Goal: Task Accomplishment & Management: Manage account settings

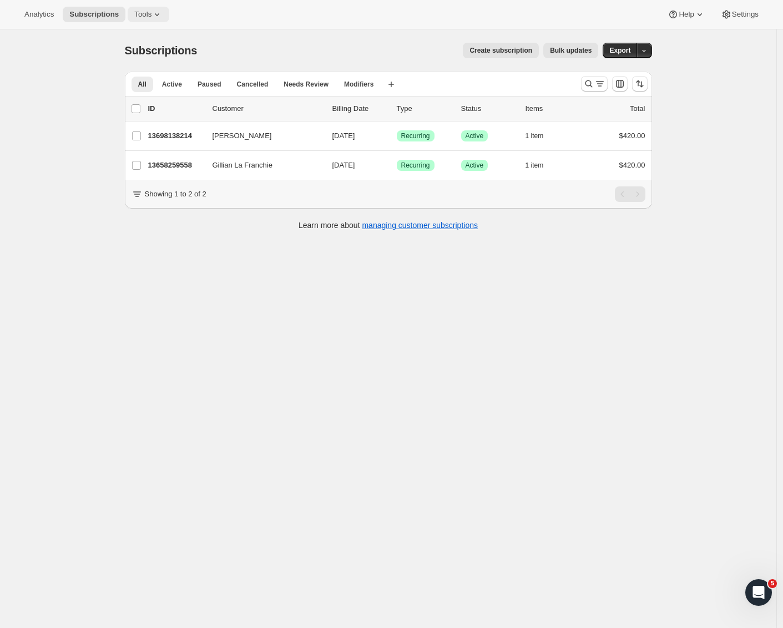
click at [135, 11] on span "Tools" at bounding box center [142, 14] width 17 height 9
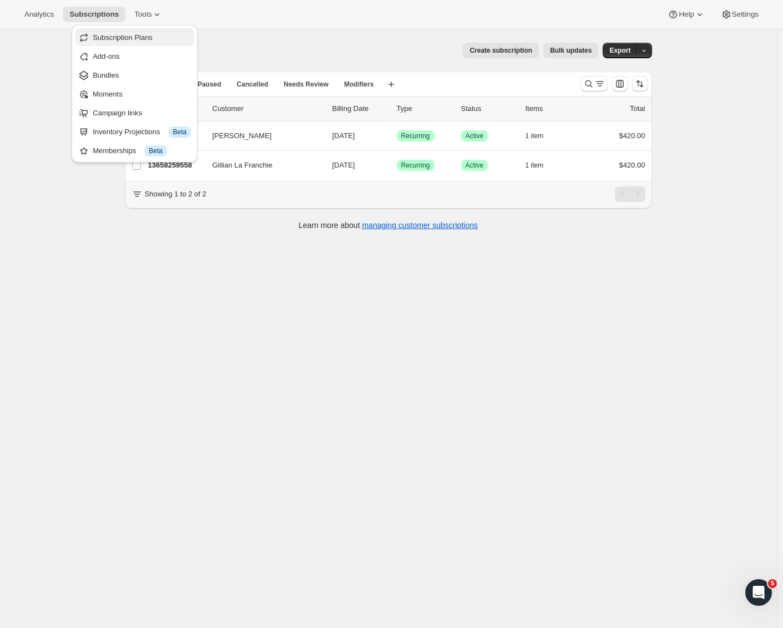
click at [131, 34] on span "Subscription Plans" at bounding box center [123, 37] width 60 height 8
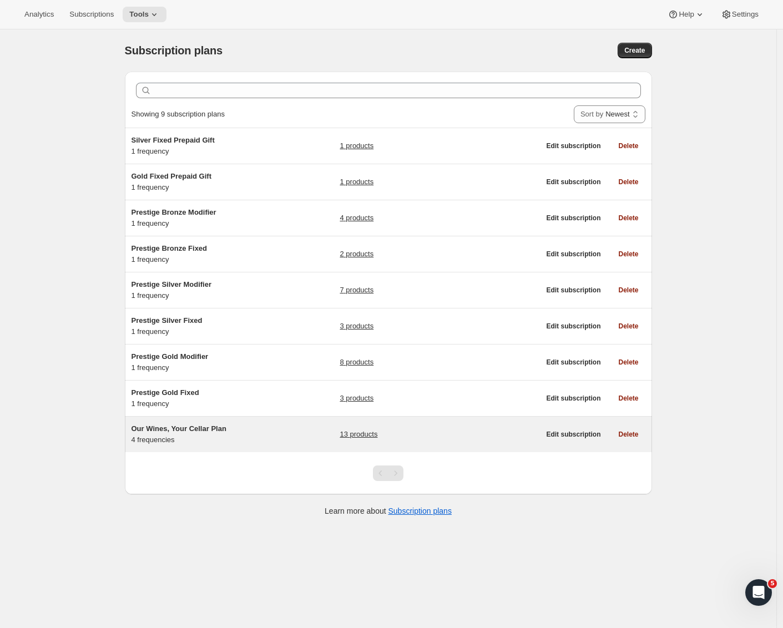
click at [211, 427] on span "Our Wines, Your Cellar Plan" at bounding box center [178, 428] width 95 height 8
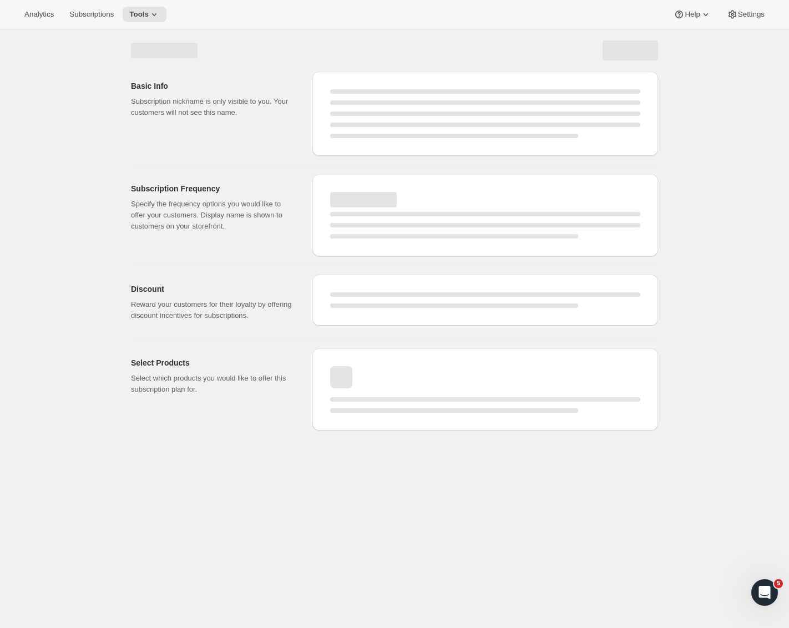
select select "WEEK"
select select "MONTH"
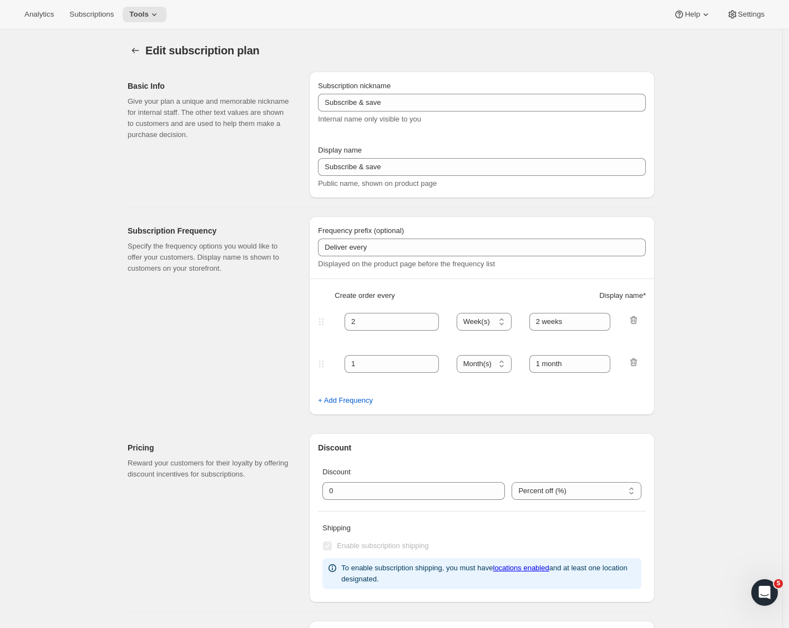
type input "Our Wines, Your Cellar Plan"
type input "Join the Club"
type input "1"
select select "MONTH"
type input "1 month"
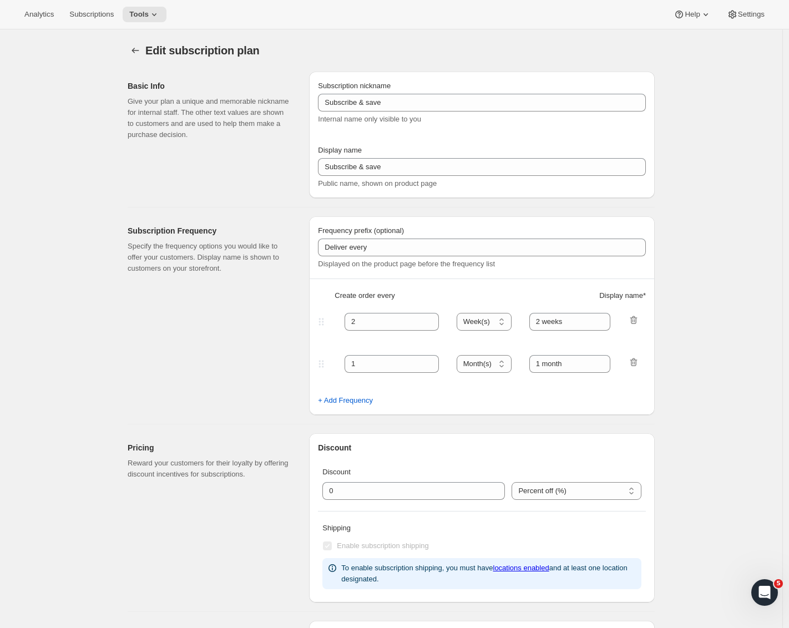
type input "2"
type input "2 months"
select select "MONTH"
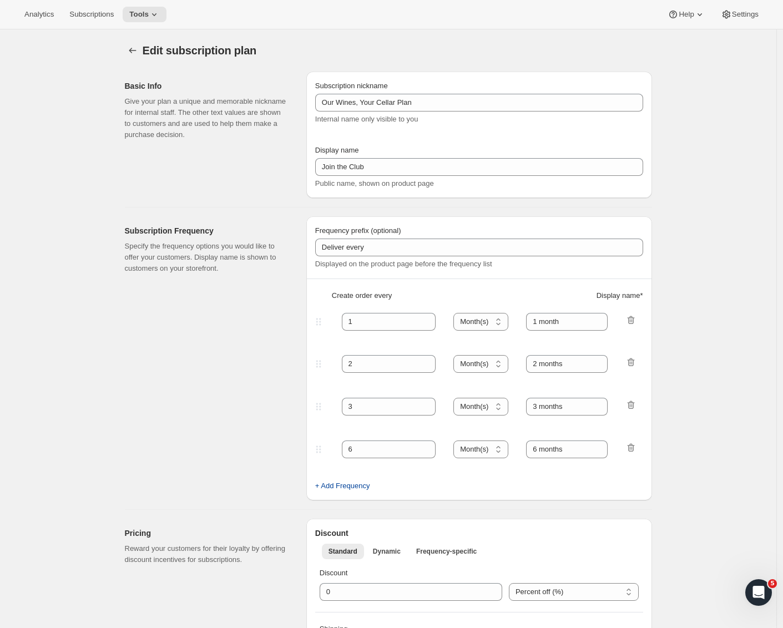
click at [349, 487] on span "+ Add Frequency" at bounding box center [342, 485] width 55 height 11
select select "MONTH"
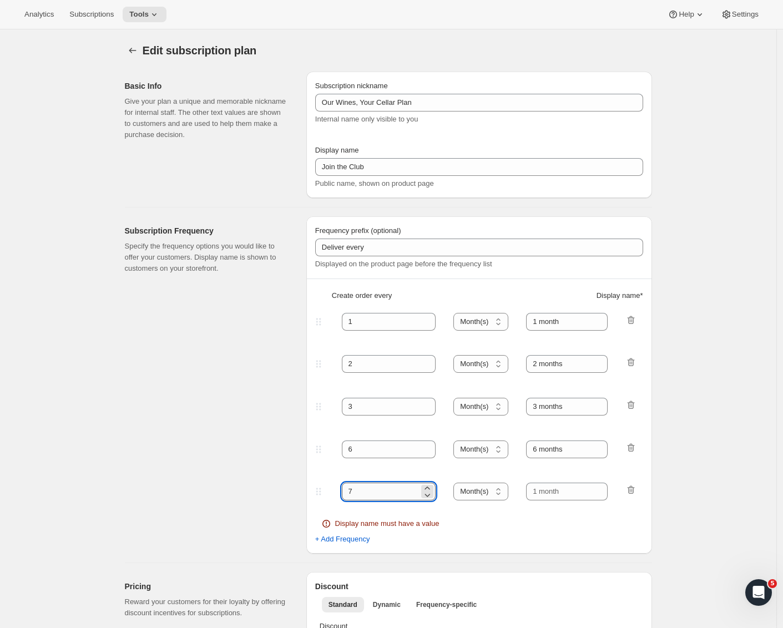
click at [368, 492] on input "7" at bounding box center [381, 492] width 78 height 18
click at [429, 486] on icon at bounding box center [427, 488] width 11 height 11
click at [431, 494] on icon at bounding box center [427, 494] width 11 height 11
click at [432, 494] on icon at bounding box center [427, 494] width 11 height 11
click at [432, 495] on icon at bounding box center [427, 494] width 11 height 11
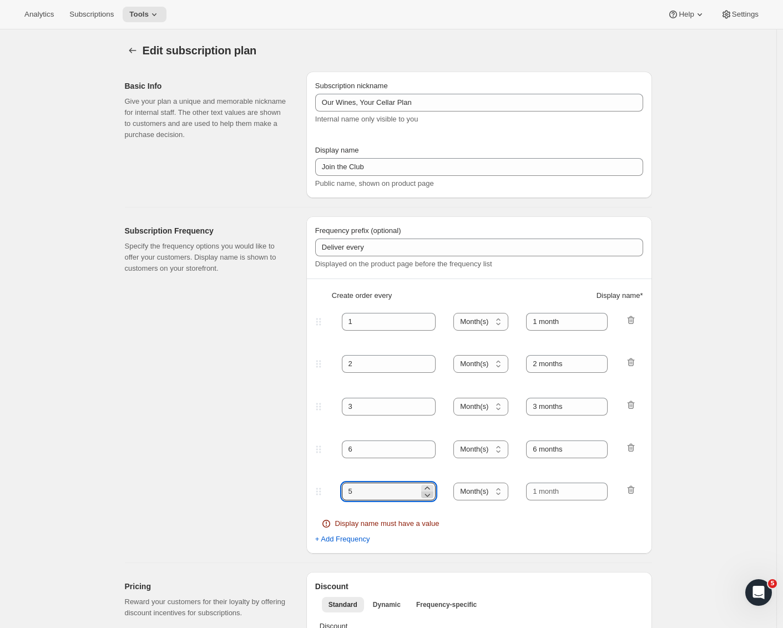
click at [432, 495] on icon at bounding box center [427, 494] width 11 height 11
type input "4"
click at [576, 499] on input "text" at bounding box center [567, 492] width 82 height 18
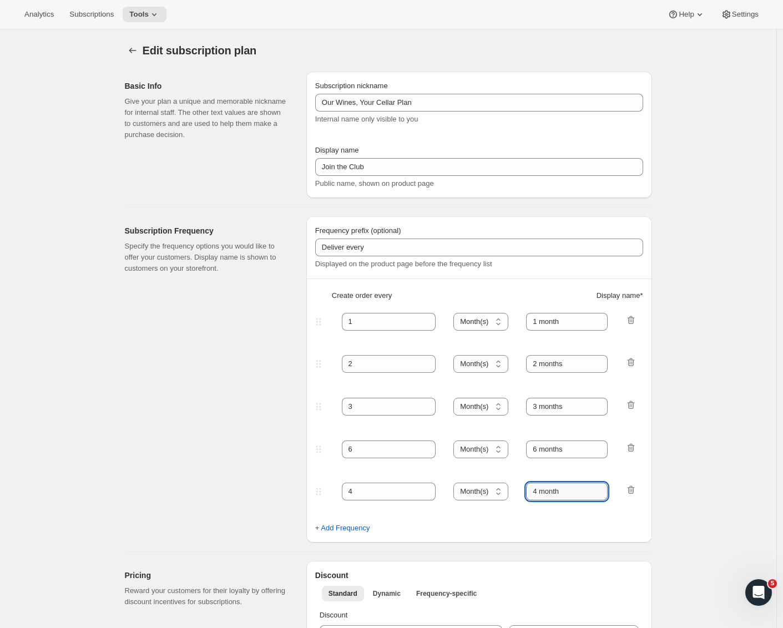
type input "4 months"
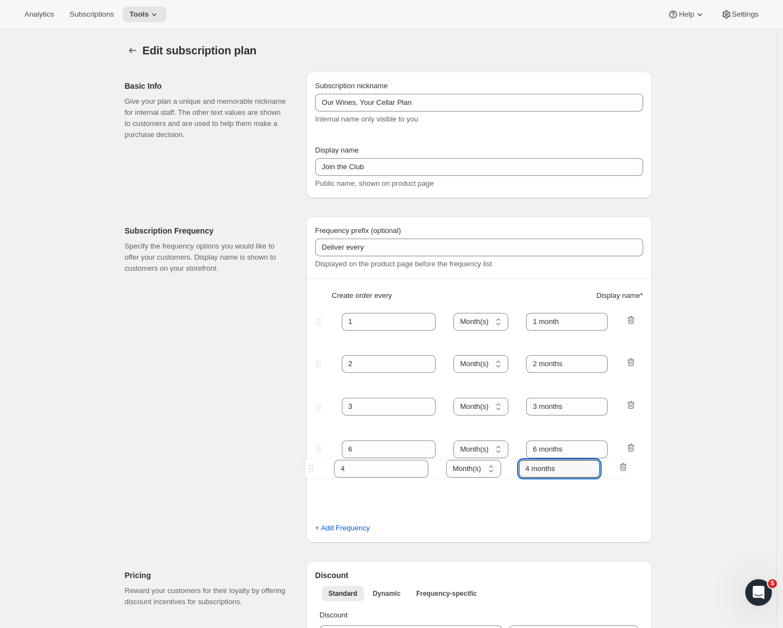
scroll to position [2, 0]
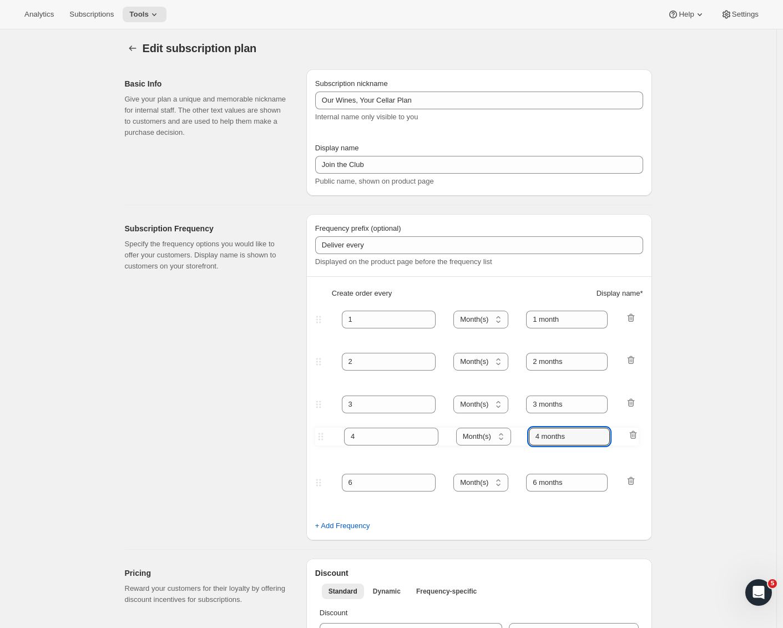
drag, startPoint x: 322, startPoint y: 497, endPoint x: 321, endPoint y: 439, distance: 57.7
click at [321, 439] on div "Frequency prefix (optional) Deliver every Displayed on the product page before …" at bounding box center [479, 377] width 346 height 326
type input "4"
type input "4 months"
type input "6"
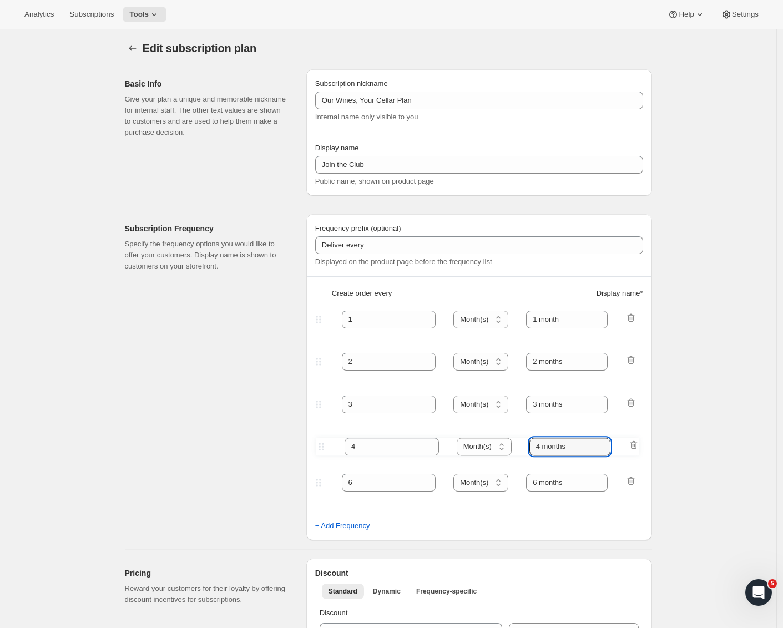
type input "6 months"
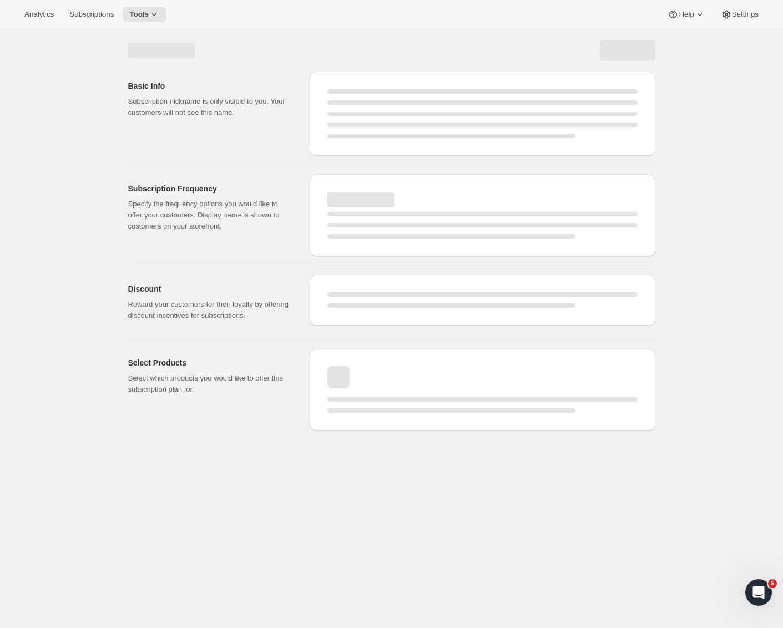
scroll to position [0, 0]
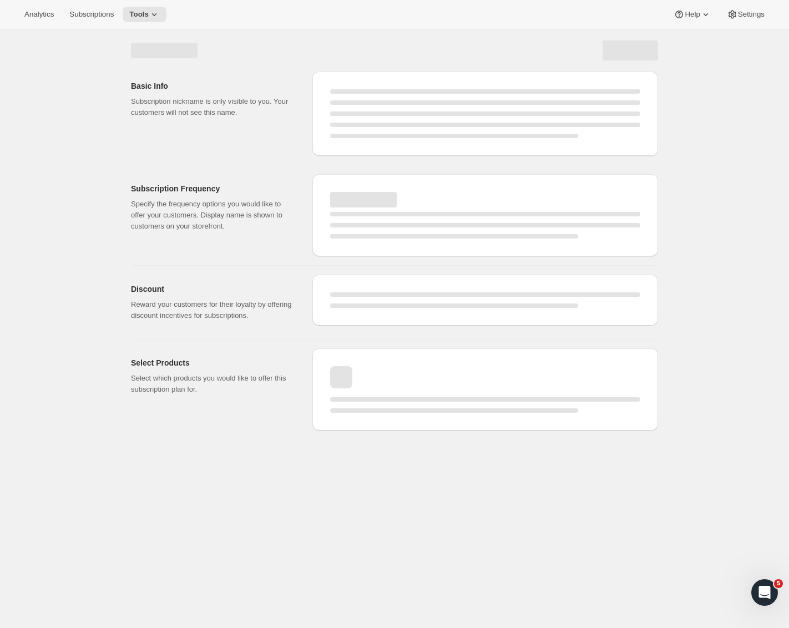
select select "MONTH"
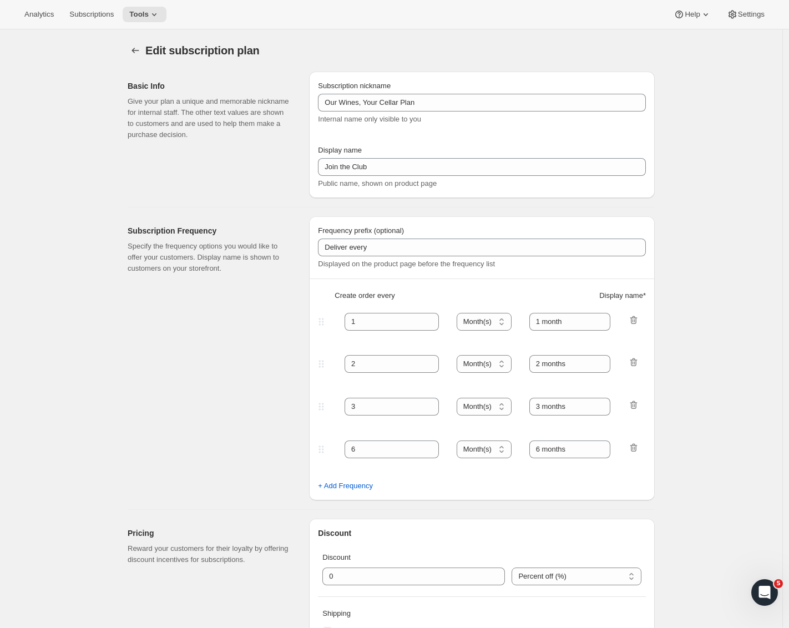
type input "4"
type input "4 months"
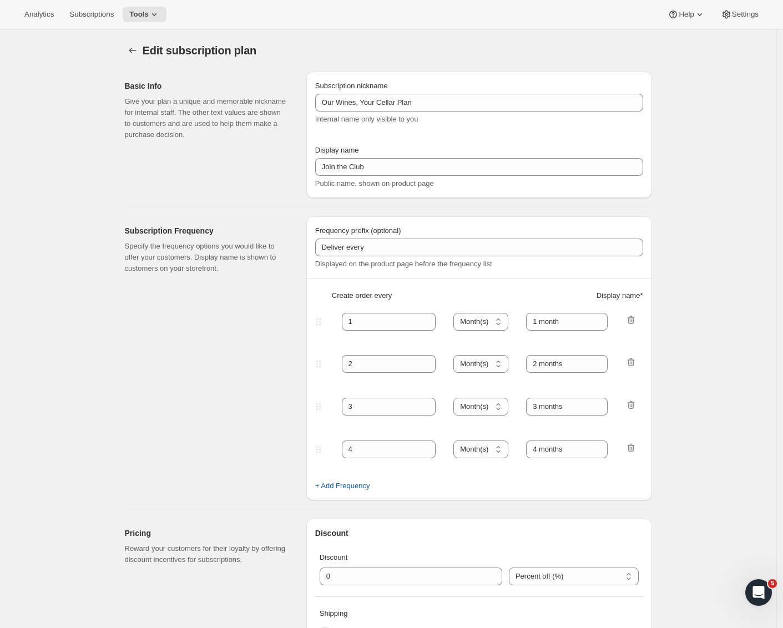
select select "MONTH"
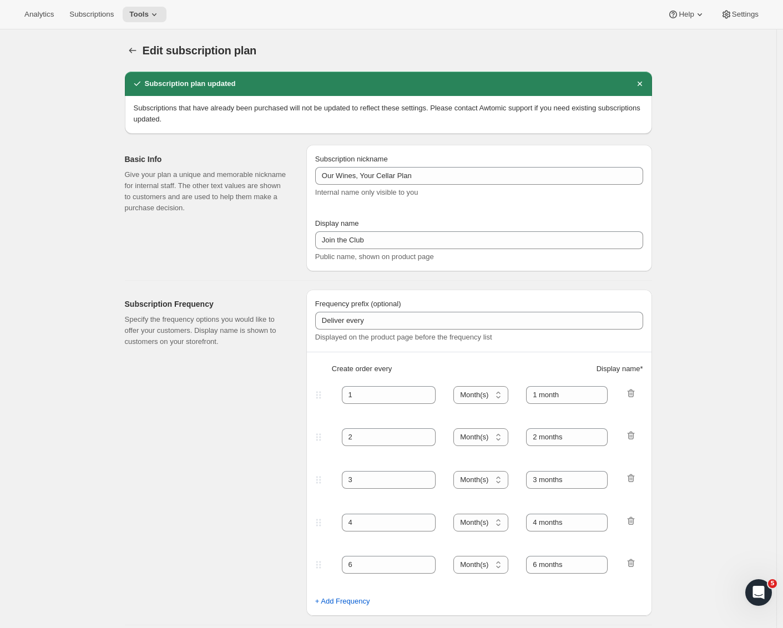
click at [131, 333] on p "Specify the frequency options you would like to offer your customers. Display n…" at bounding box center [207, 330] width 164 height 33
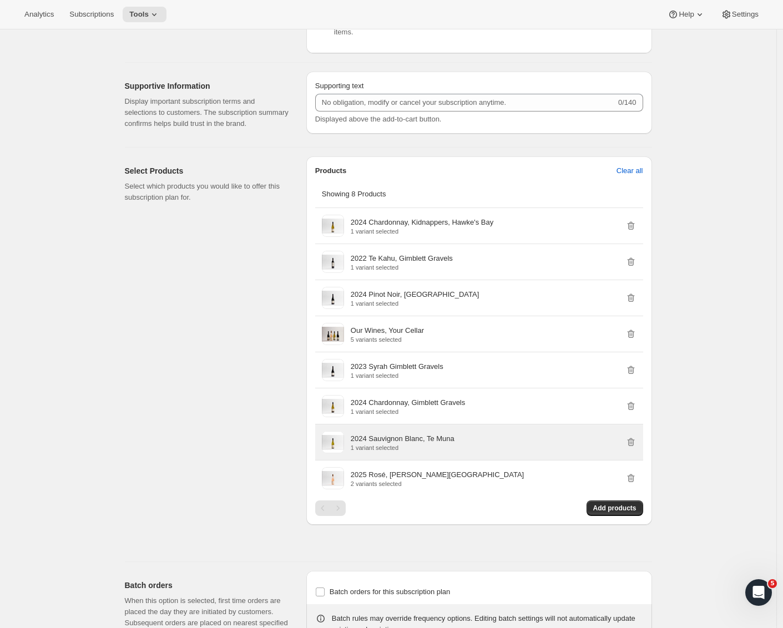
scroll to position [838, 0]
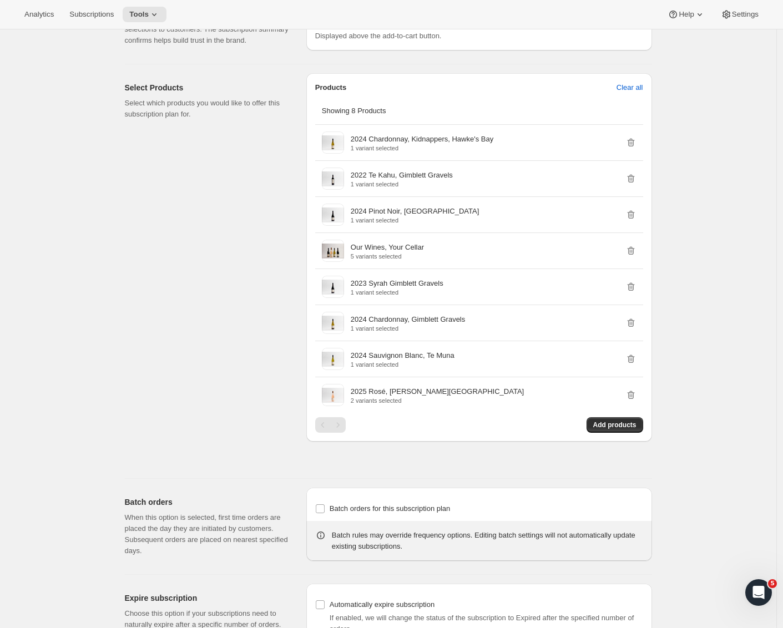
click at [208, 281] on div "Select Products Select which products you would like to offer this subscription…" at bounding box center [211, 271] width 173 height 396
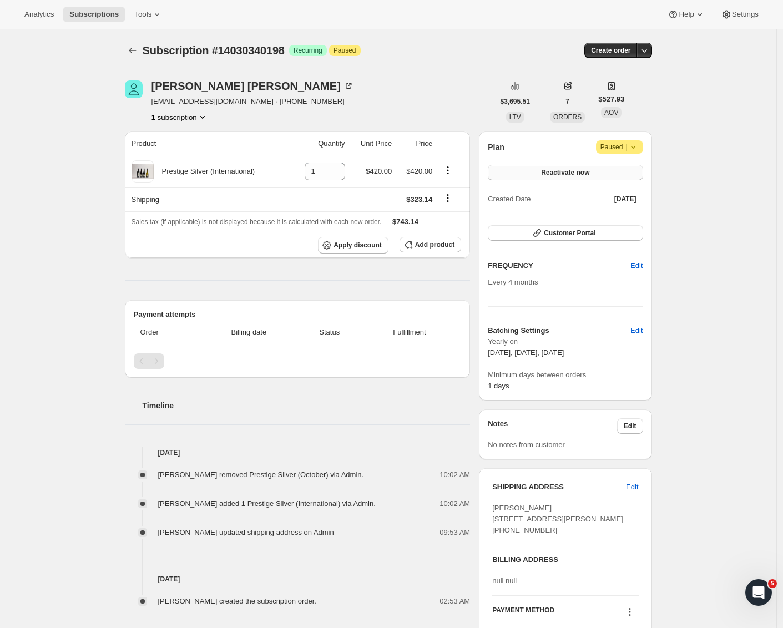
click at [571, 170] on span "Reactivate now" at bounding box center [565, 172] width 48 height 9
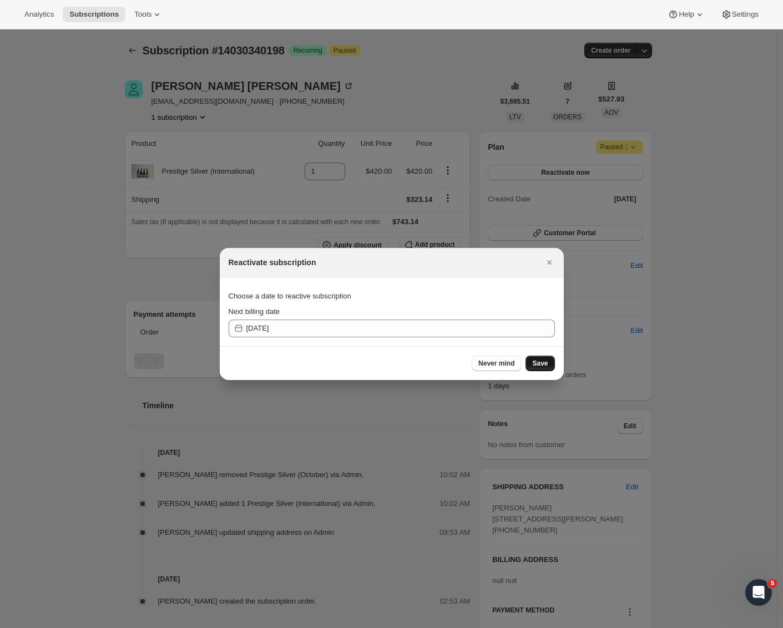
click at [546, 363] on span "Save" at bounding box center [540, 363] width 16 height 9
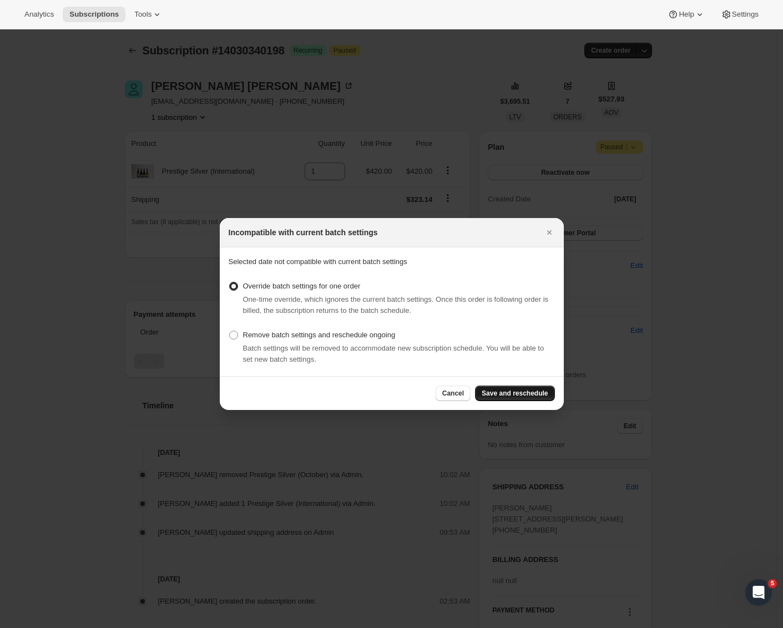
click at [521, 392] on span "Save and reschedule" at bounding box center [514, 393] width 66 height 9
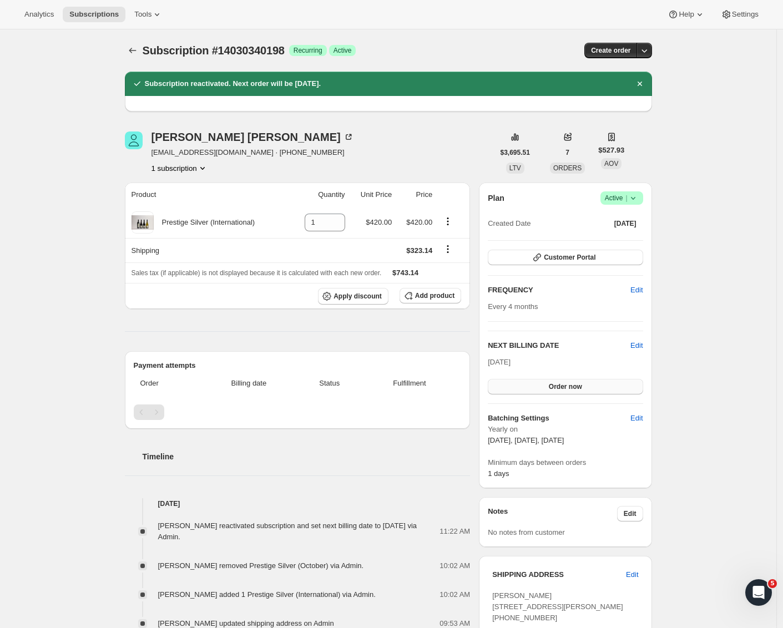
click at [582, 385] on span "Order now" at bounding box center [565, 386] width 33 height 9
click at [580, 385] on span "Click to confirm" at bounding box center [565, 386] width 50 height 9
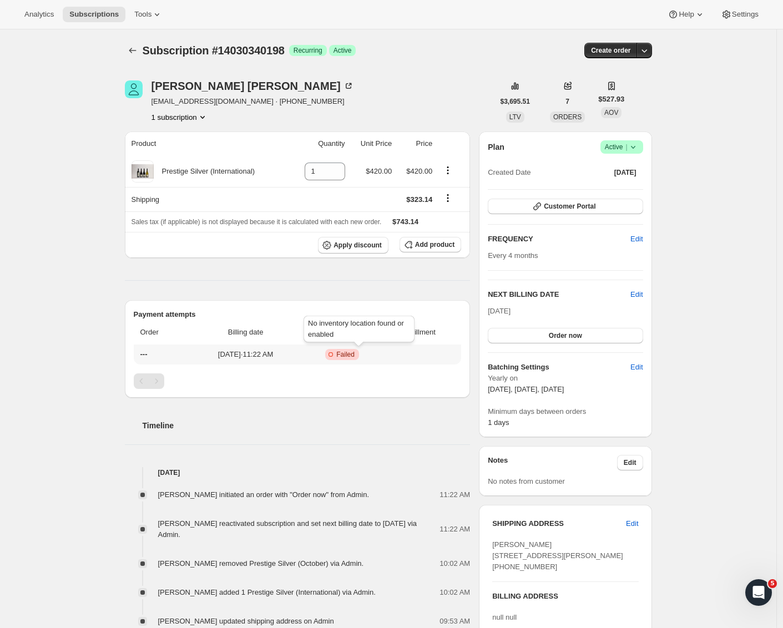
click at [354, 357] on span "Failed" at bounding box center [345, 354] width 18 height 9
click at [62, 226] on div "Subscription #14030340198. This page is ready Subscription #14030340198 Success…" at bounding box center [388, 448] width 776 height 839
click at [354, 357] on span "Failed" at bounding box center [345, 354] width 18 height 9
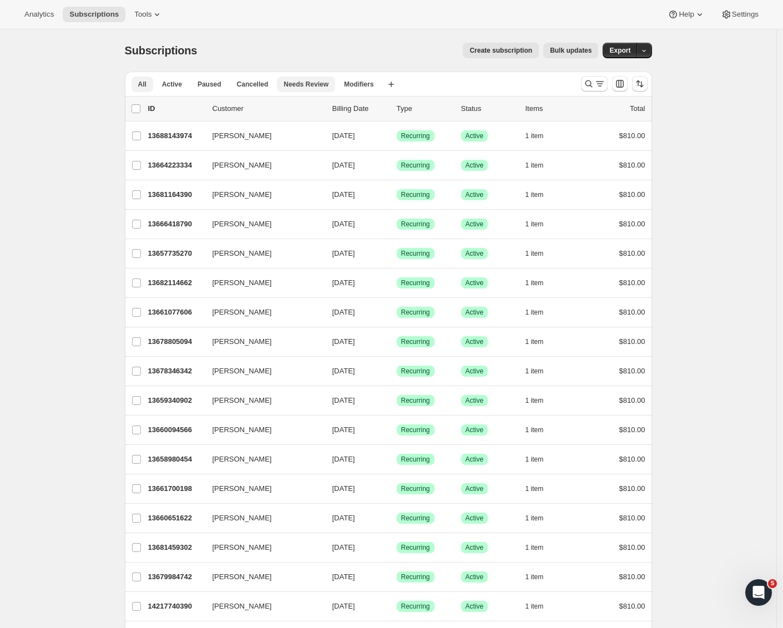
click at [324, 88] on span "Needs Review" at bounding box center [305, 84] width 45 height 9
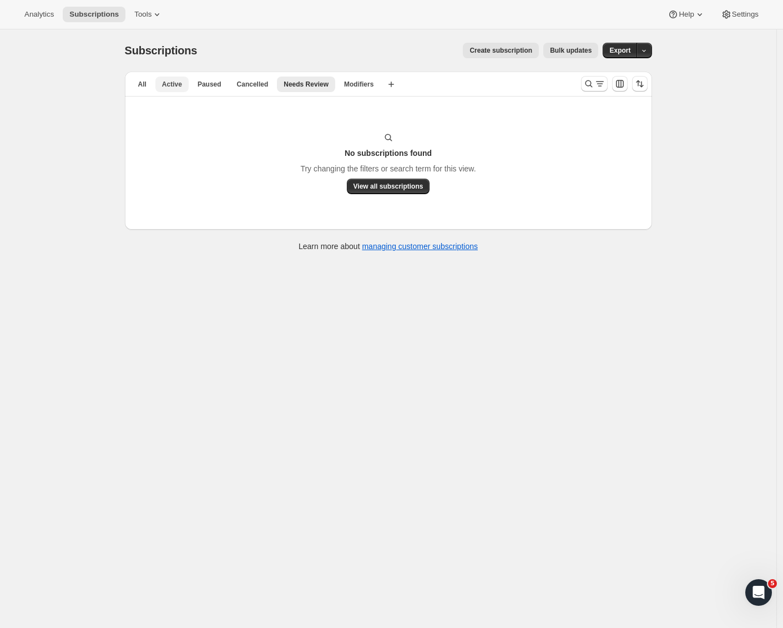
click at [182, 84] on span "Active" at bounding box center [172, 84] width 20 height 9
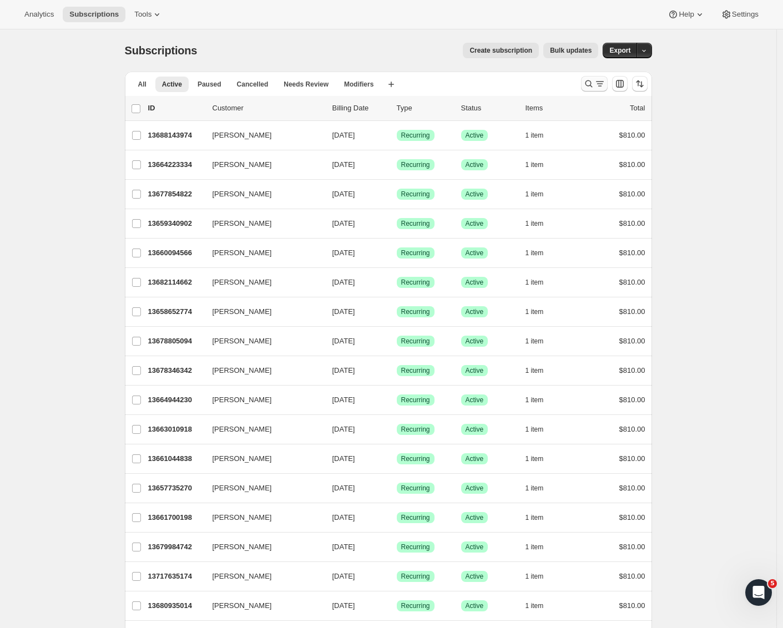
click at [600, 83] on icon "Search and filter results" at bounding box center [599, 83] width 11 height 11
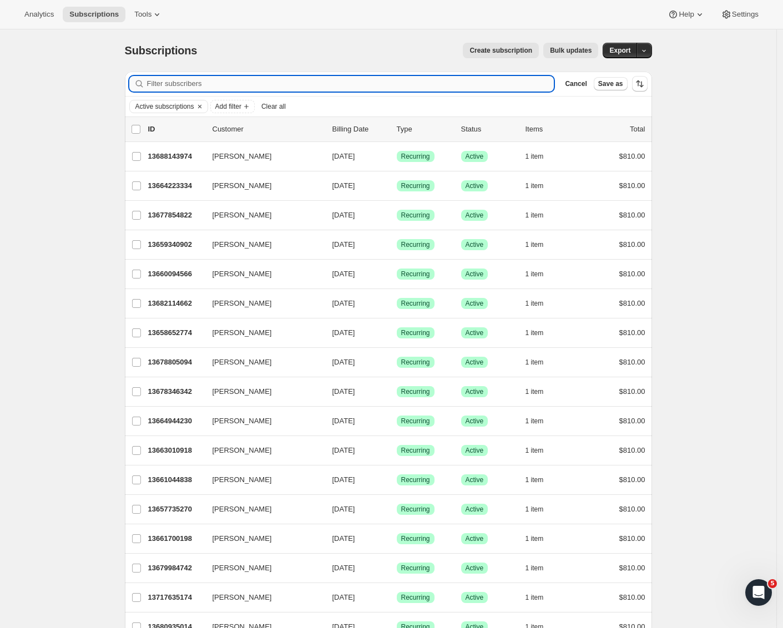
click at [188, 83] on input "Filter subscribers" at bounding box center [350, 84] width 407 height 16
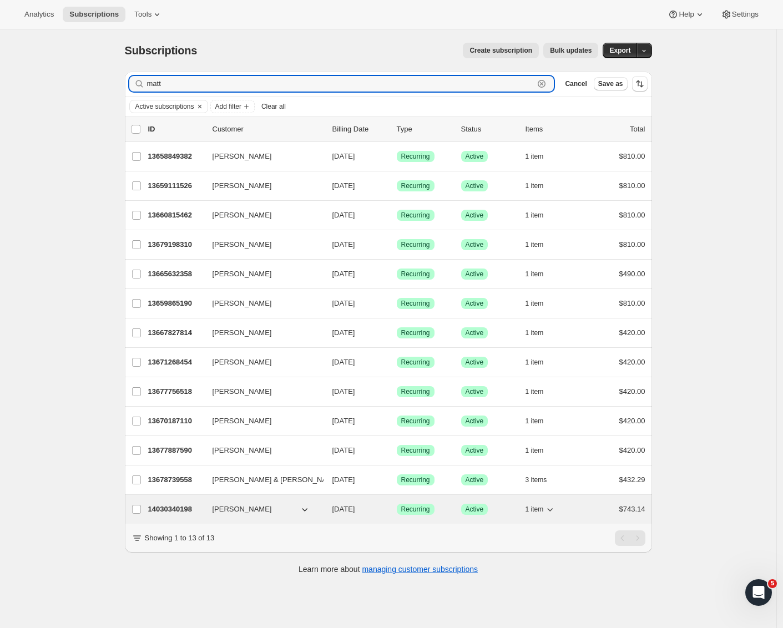
type input "matt"
click at [197, 508] on p "14030340198" at bounding box center [175, 509] width 55 height 11
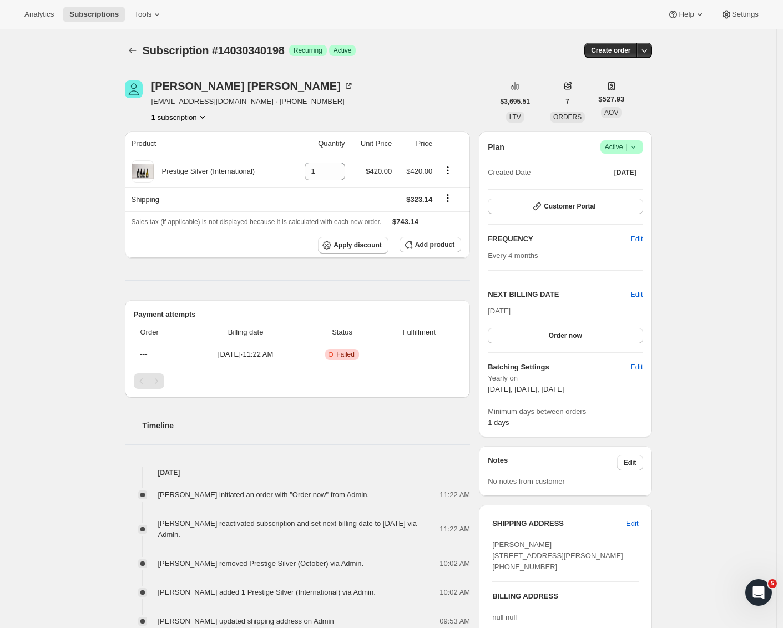
click at [87, 162] on div "Subscription #14030340198. This page is ready Subscription #14030340198 Success…" at bounding box center [388, 448] width 776 height 839
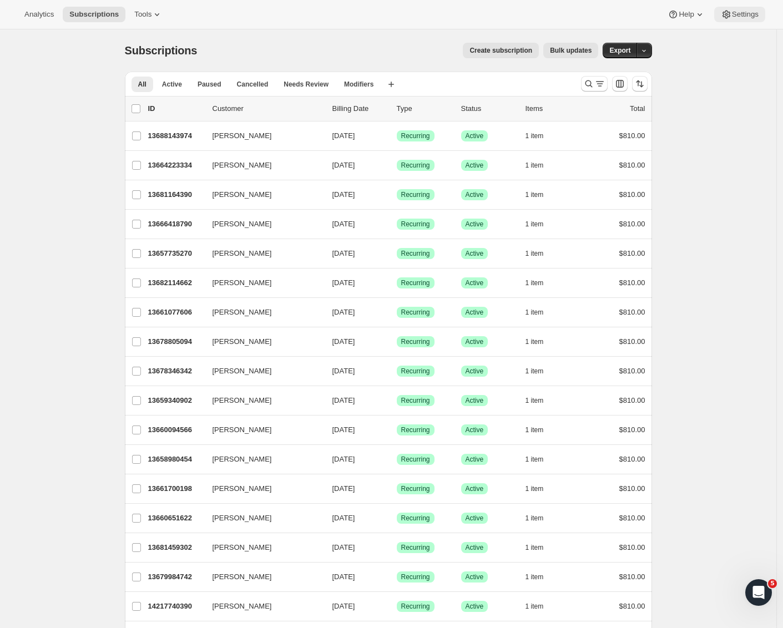
click at [728, 13] on icon at bounding box center [726, 14] width 11 height 11
click at [728, 12] on icon at bounding box center [726, 14] width 11 height 11
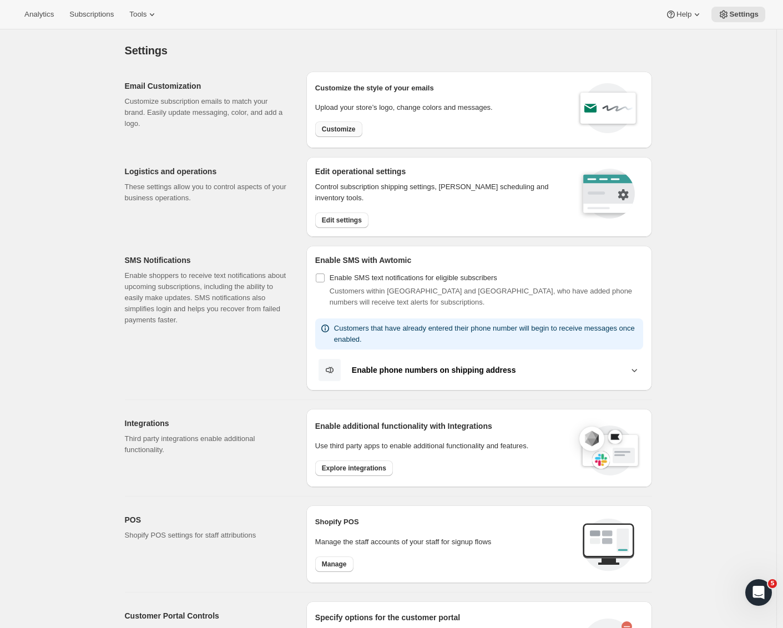
click at [331, 130] on span "Customize" at bounding box center [339, 129] width 34 height 9
select select "subscriptionMessage"
select select "5"
select select "15"
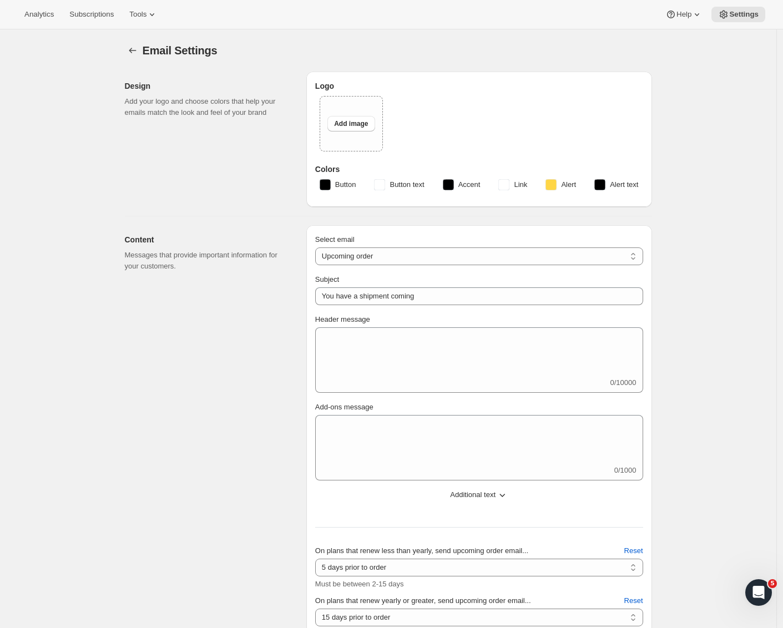
select select "3"
select select "14"
type input "Craggy Range"
checkbox input "false"
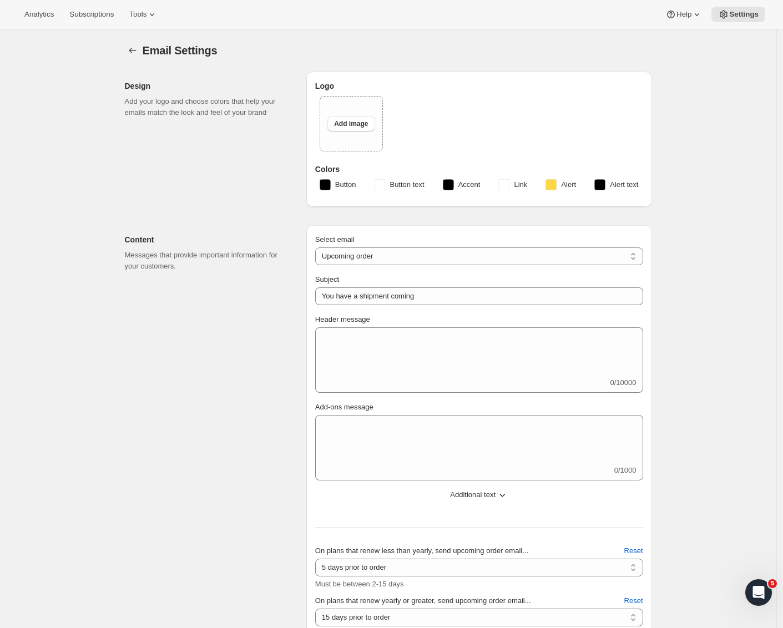
checkbox input "false"
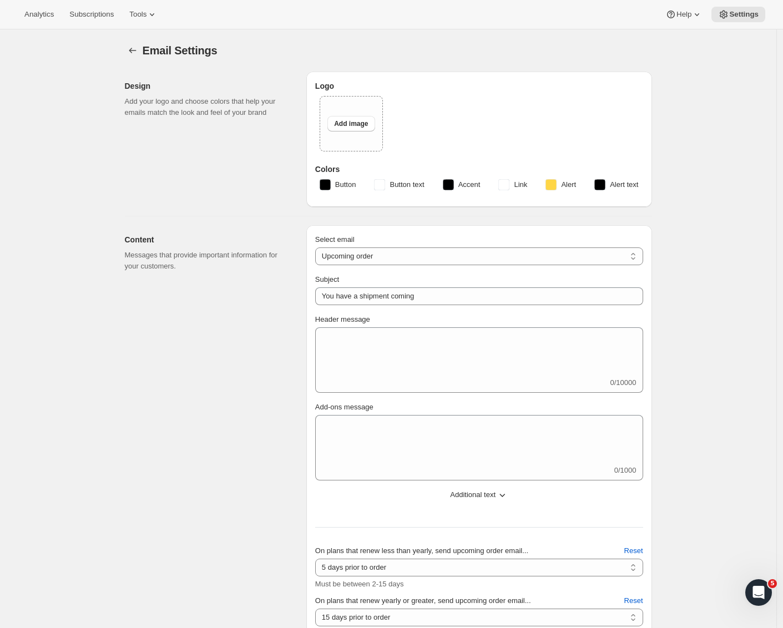
checkbox input "false"
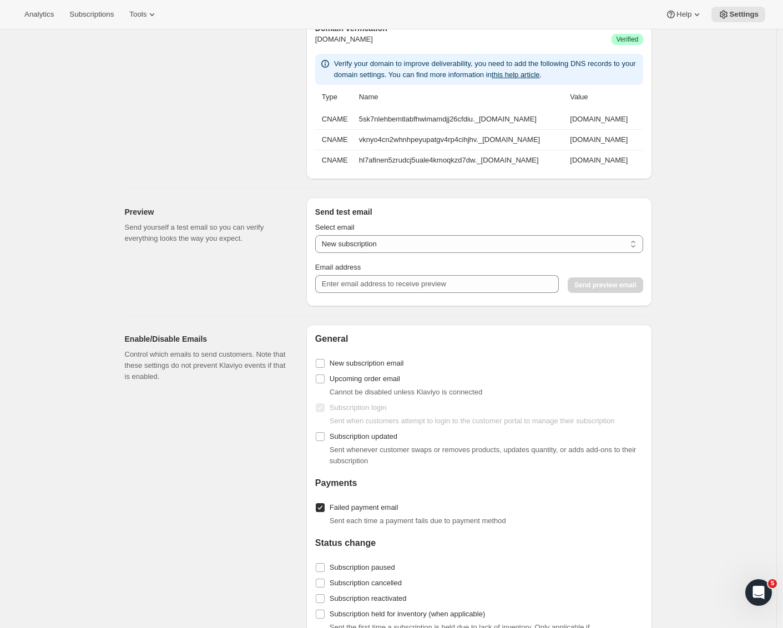
scroll to position [1024, 0]
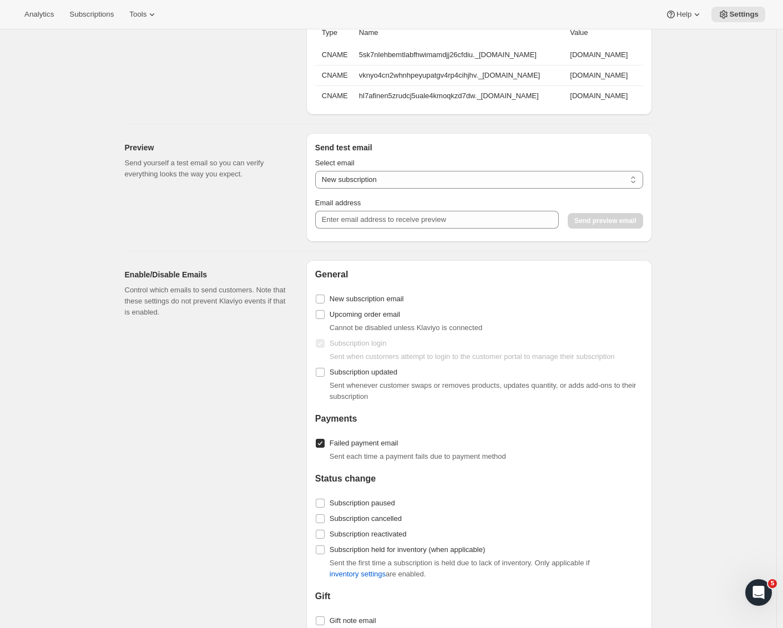
click at [322, 448] on label "Failed payment email" at bounding box center [356, 443] width 83 height 16
click at [322, 448] on input "Failed payment email" at bounding box center [320, 443] width 9 height 9
checkbox input "false"
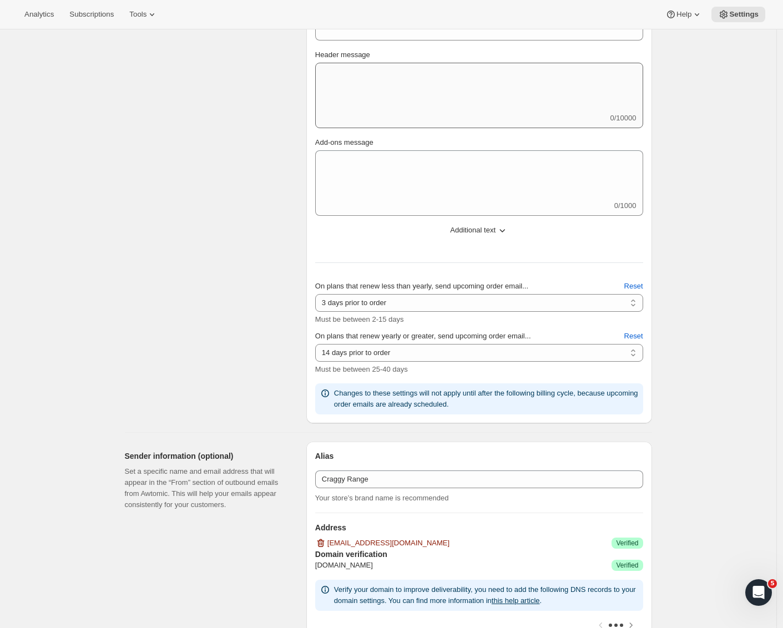
scroll to position [311, 0]
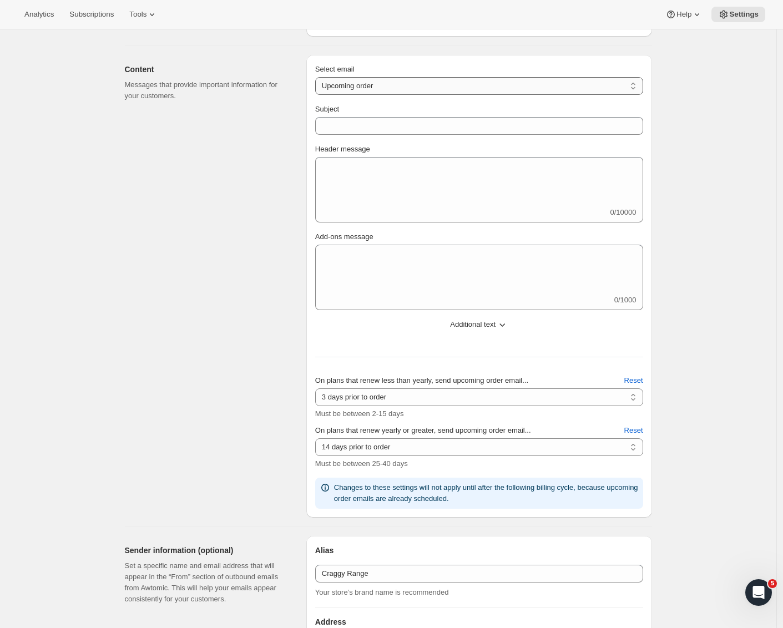
select select "failedPaymentMessage"
type input "Action required: update your payment details"
type textarea "We noticed that your recent payment for your Prestige Wine Club membership didn…"
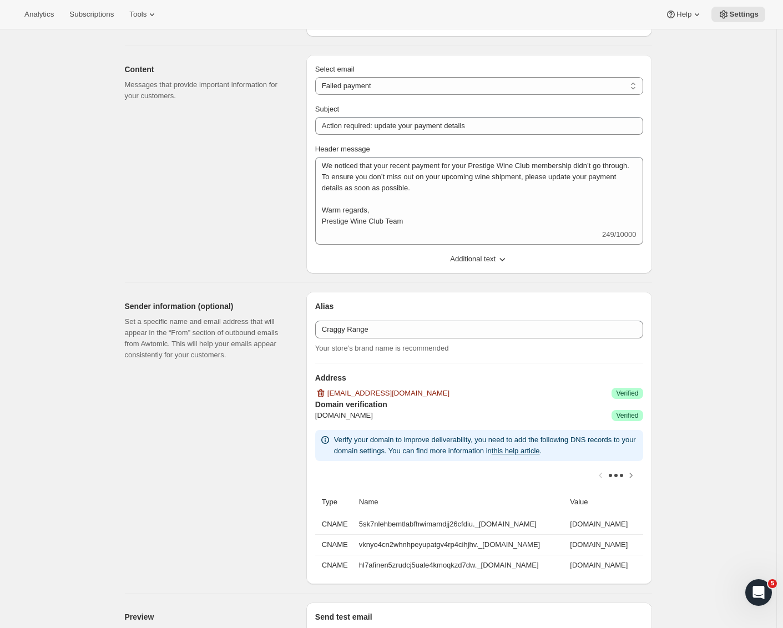
click at [212, 197] on div "Content Messages that provide important information for your customers." at bounding box center [211, 164] width 173 height 219
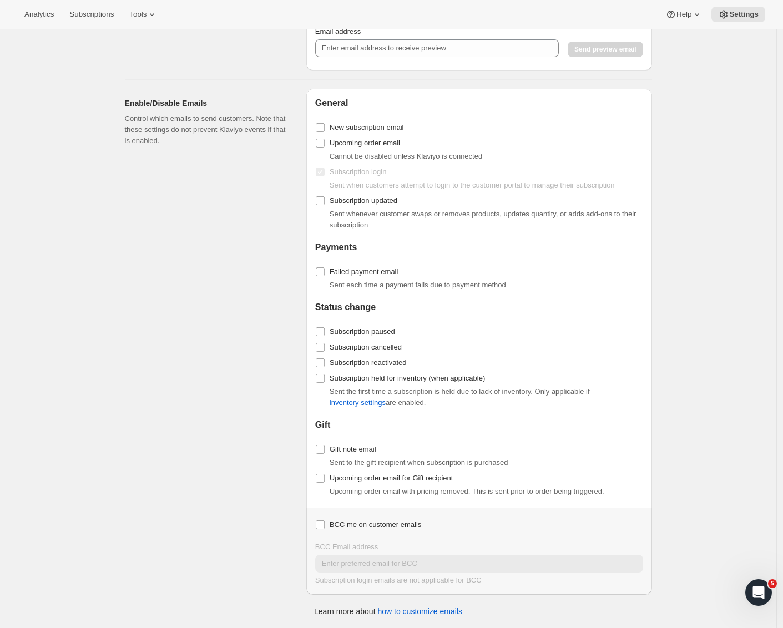
scroll to position [0, 0]
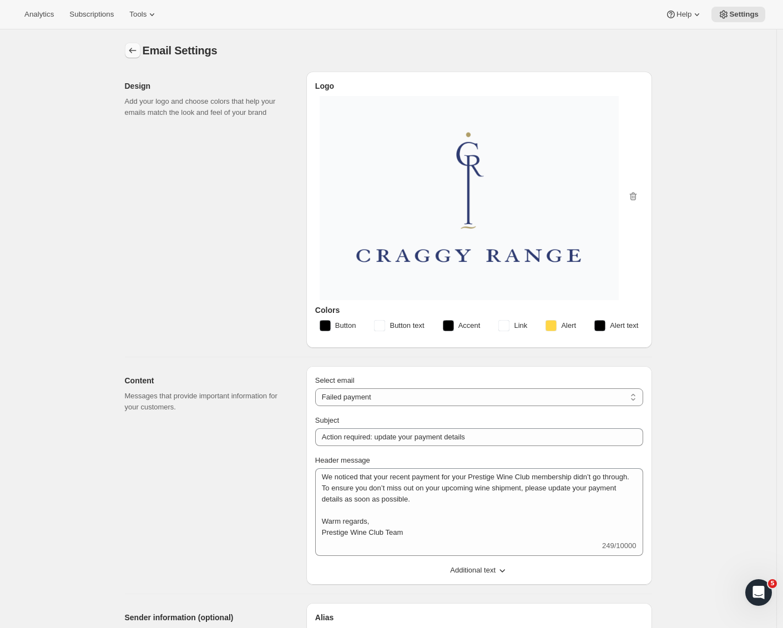
click at [134, 54] on icon "Settings" at bounding box center [132, 50] width 11 height 11
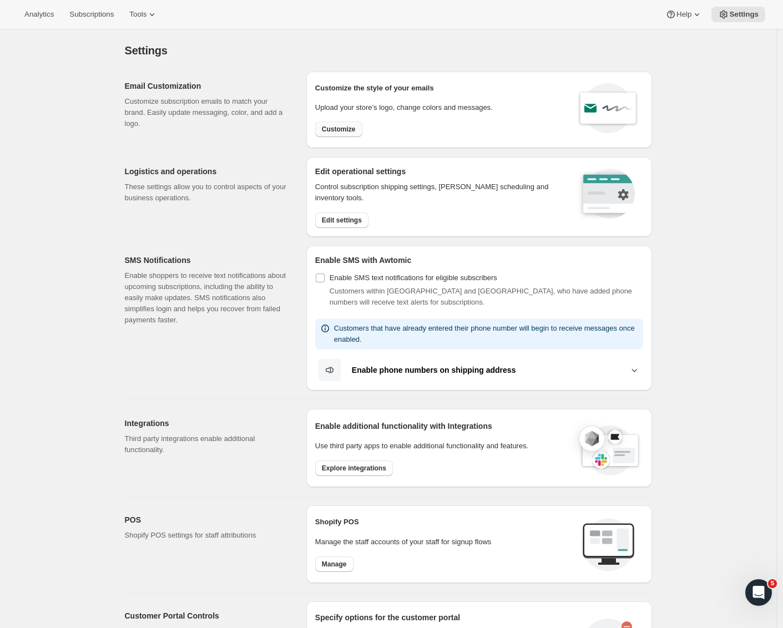
click at [340, 128] on span "Customize" at bounding box center [339, 129] width 34 height 9
select select "subscriptionMessage"
select select "5"
select select "15"
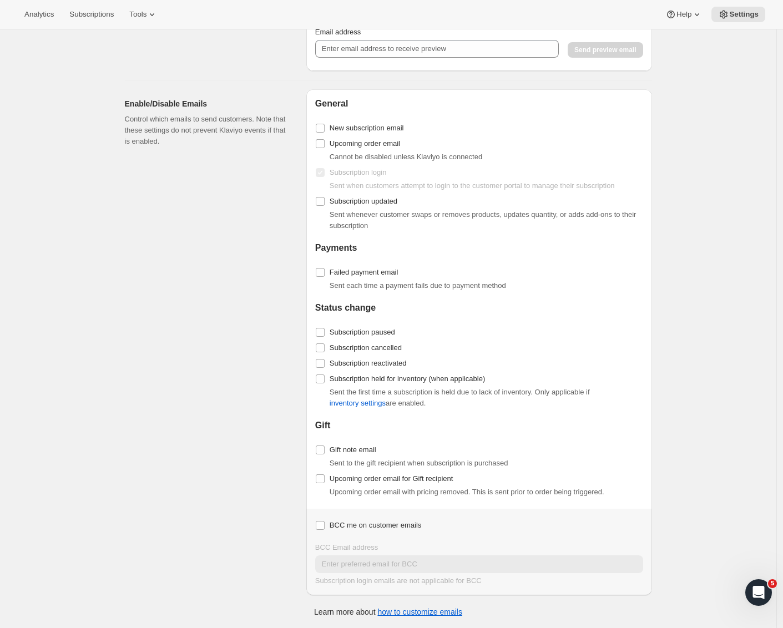
select select "3"
select select "14"
type input "Craggy Range"
checkbox input "false"
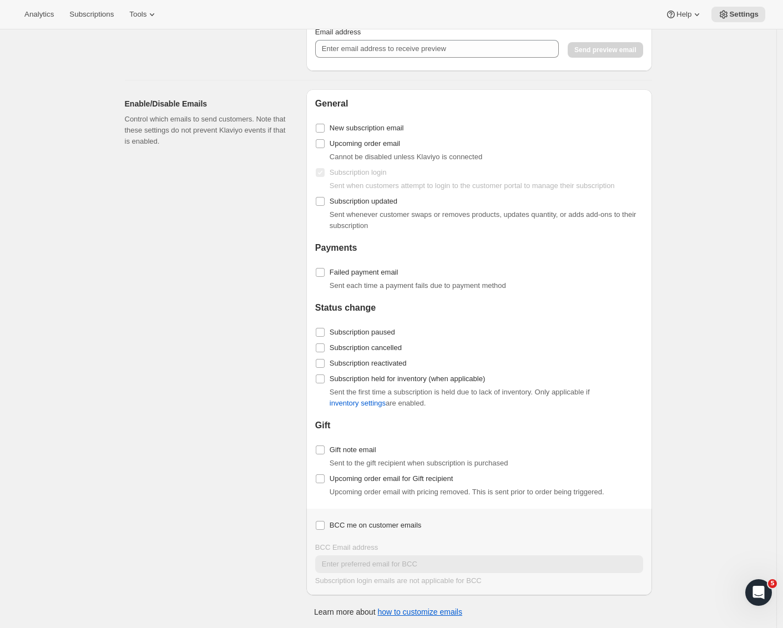
checkbox input "false"
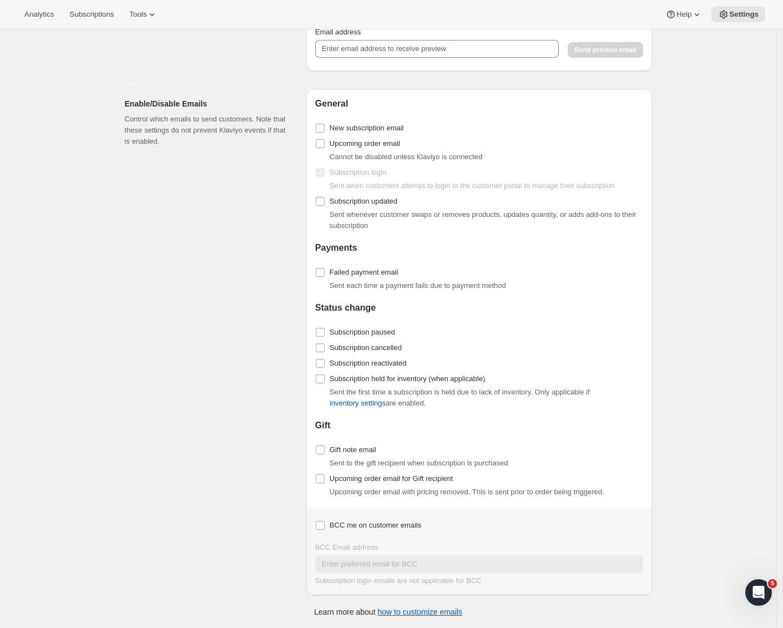
checkbox input "false"
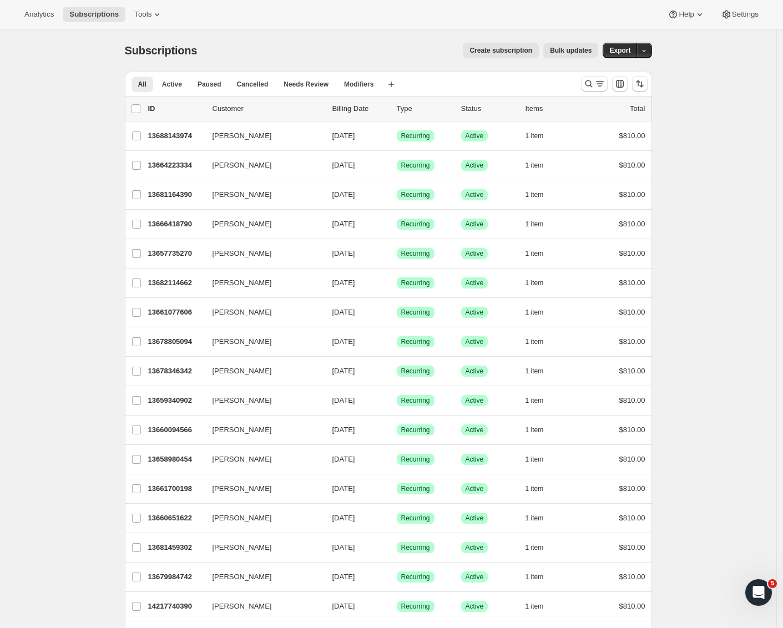
drag, startPoint x: 112, startPoint y: 51, endPoint x: 126, endPoint y: 58, distance: 15.6
click at [194, 65] on div "Subscriptions. This page is ready Subscriptions Create subscription Bulk update…" at bounding box center [388, 50] width 527 height 42
click at [591, 82] on icon "Search and filter results" at bounding box center [588, 83] width 11 height 11
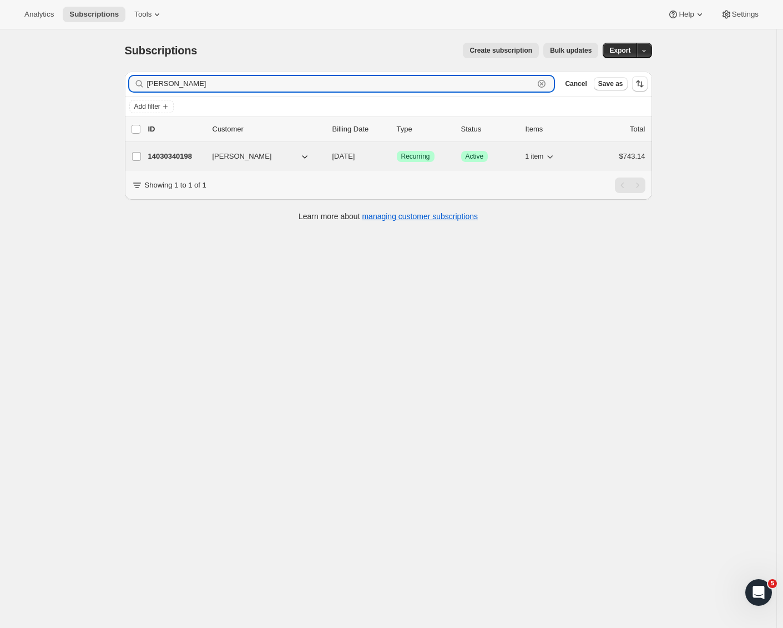
type input "Matthew collins"
click at [178, 154] on p "14030340198" at bounding box center [175, 156] width 55 height 11
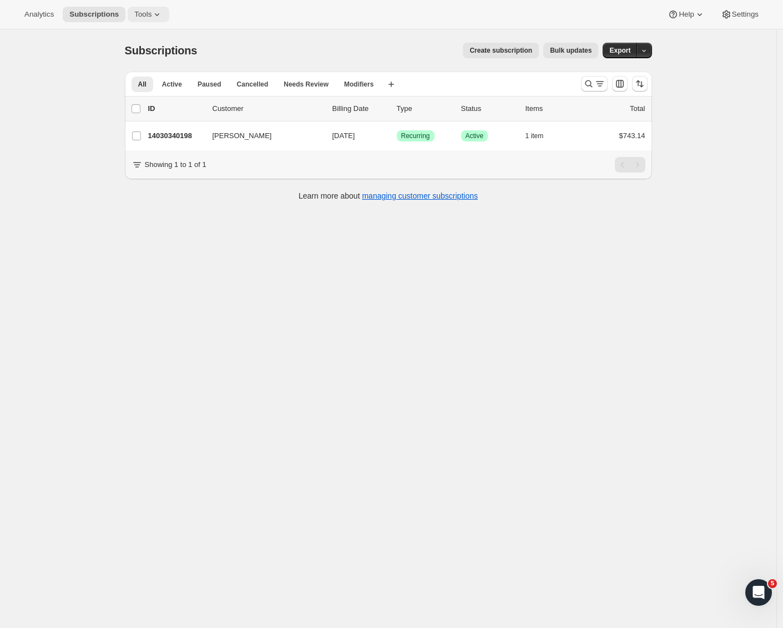
click at [134, 19] on button "Tools" at bounding box center [149, 15] width 42 height 16
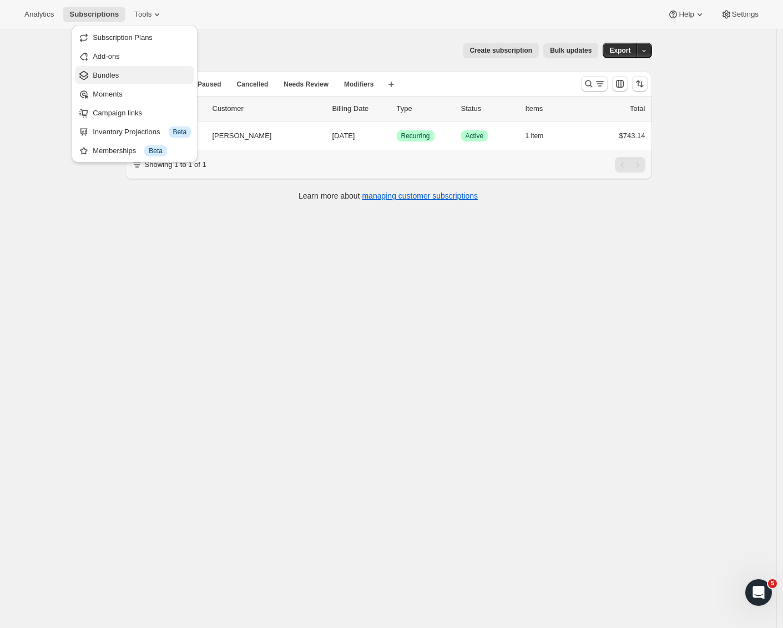
click at [109, 76] on span "Bundles" at bounding box center [106, 75] width 26 height 8
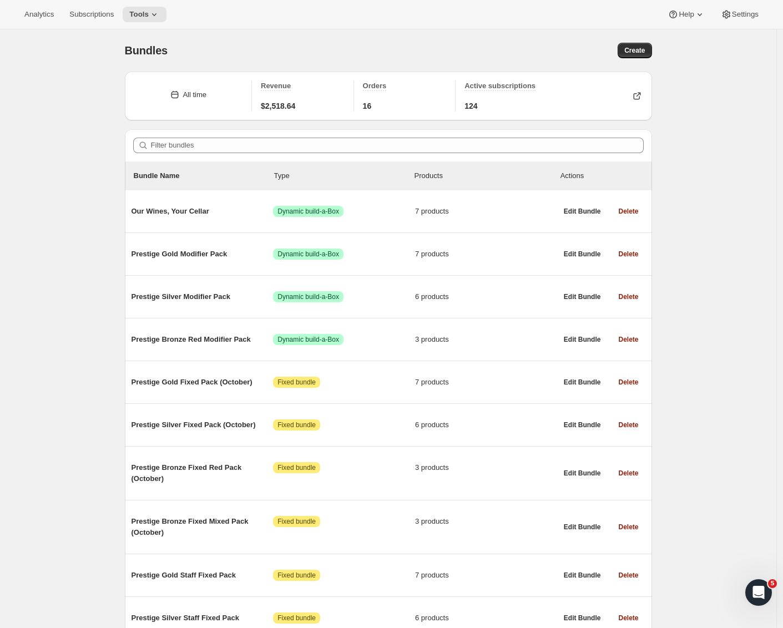
scroll to position [447, 0]
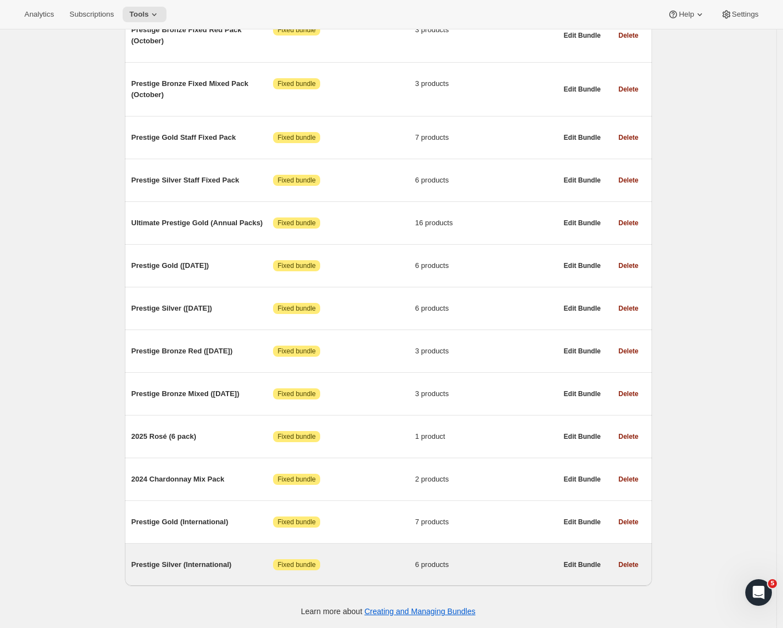
click at [218, 564] on span "Prestige Silver (International)" at bounding box center [202, 564] width 142 height 11
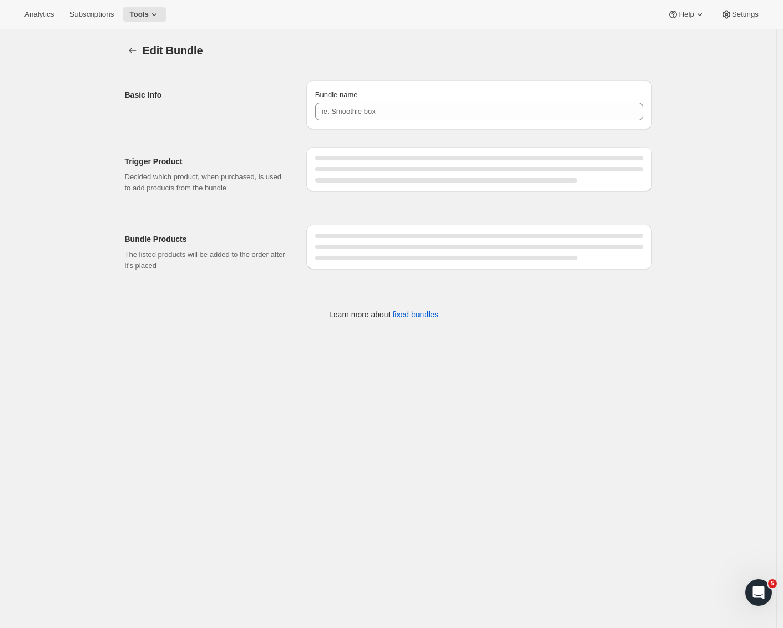
type input "Prestige Silver (International)"
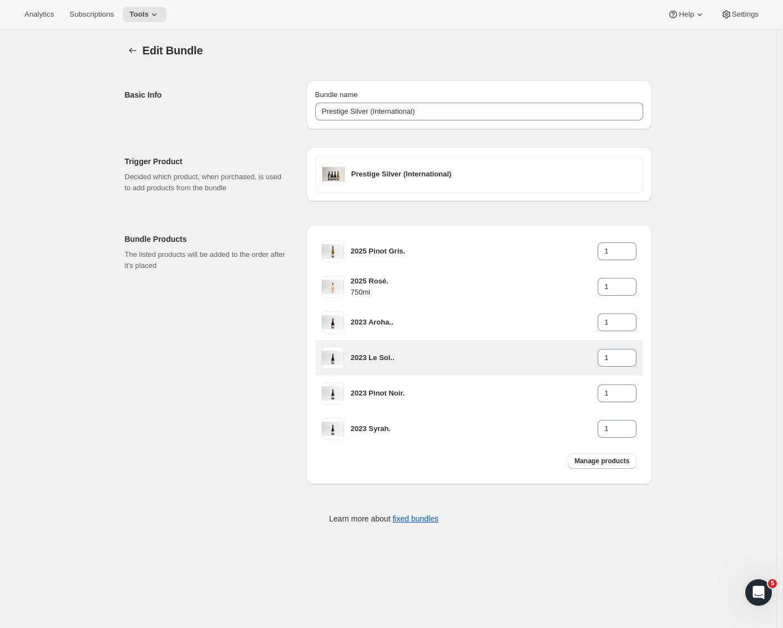
click at [490, 349] on div "2023 Le Sol.. 1" at bounding box center [494, 358] width 286 height 18
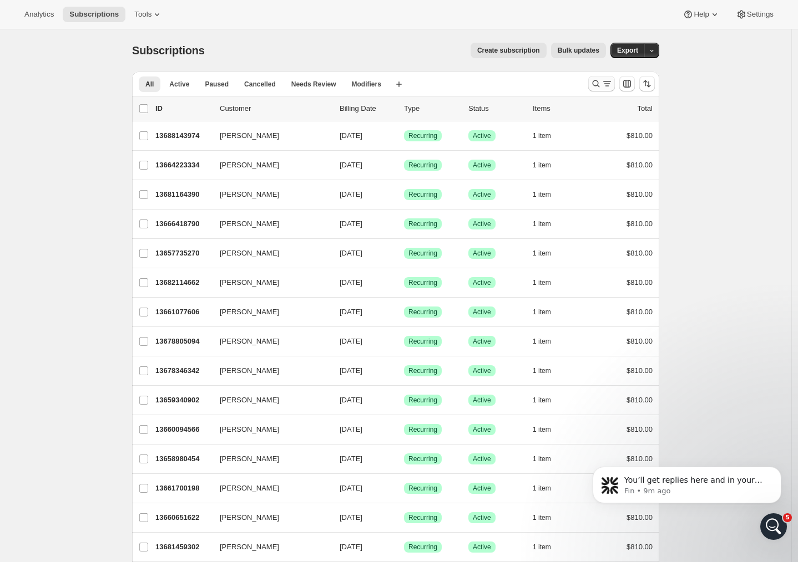
click at [606, 82] on icon "Search and filter results" at bounding box center [606, 83] width 11 height 11
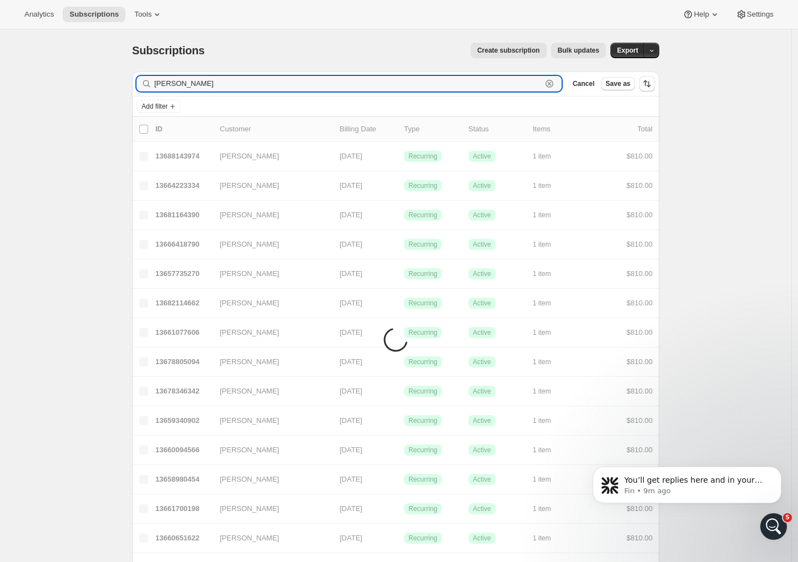
drag, startPoint x: 199, startPoint y: 90, endPoint x: 84, endPoint y: 85, distance: 114.9
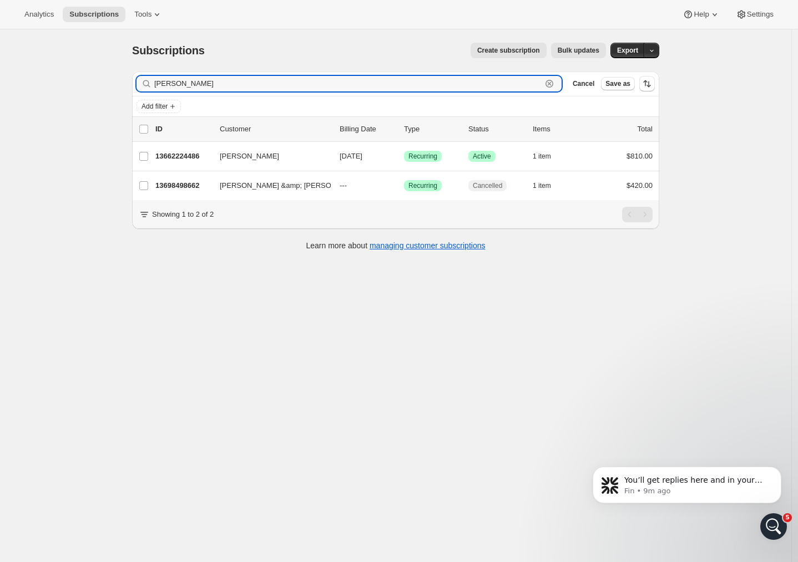
drag, startPoint x: 199, startPoint y: 85, endPoint x: 117, endPoint y: 88, distance: 82.1
click at [118, 87] on div "Subscriptions. This page is ready Subscriptions Create subscription Bulk update…" at bounding box center [395, 310] width 791 height 562
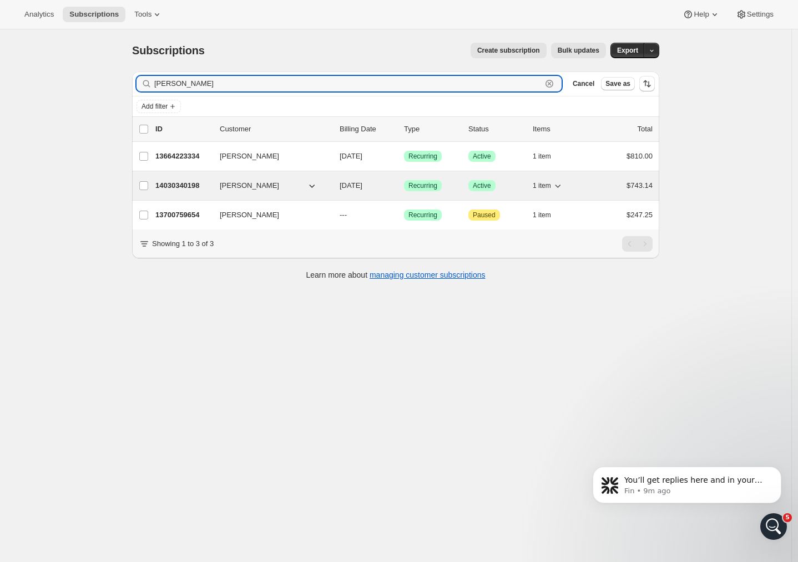
type input "collins"
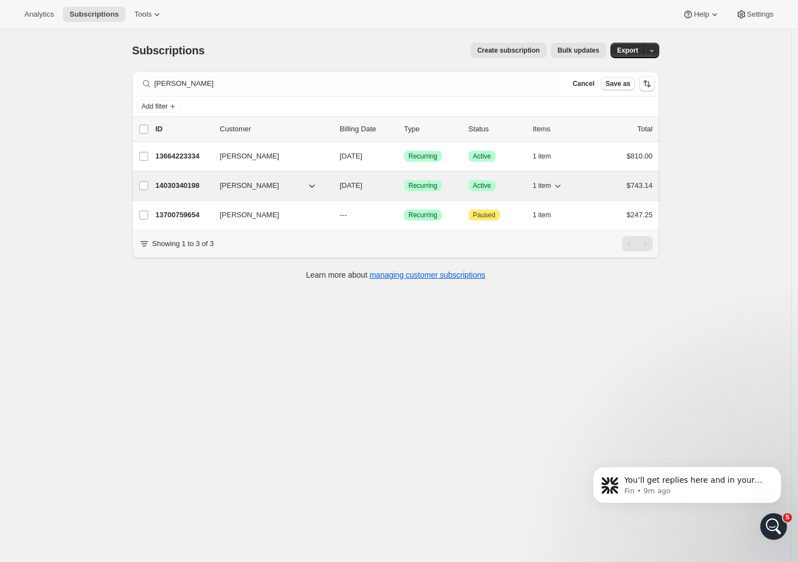
click at [171, 181] on p "14030340198" at bounding box center [182, 185] width 55 height 11
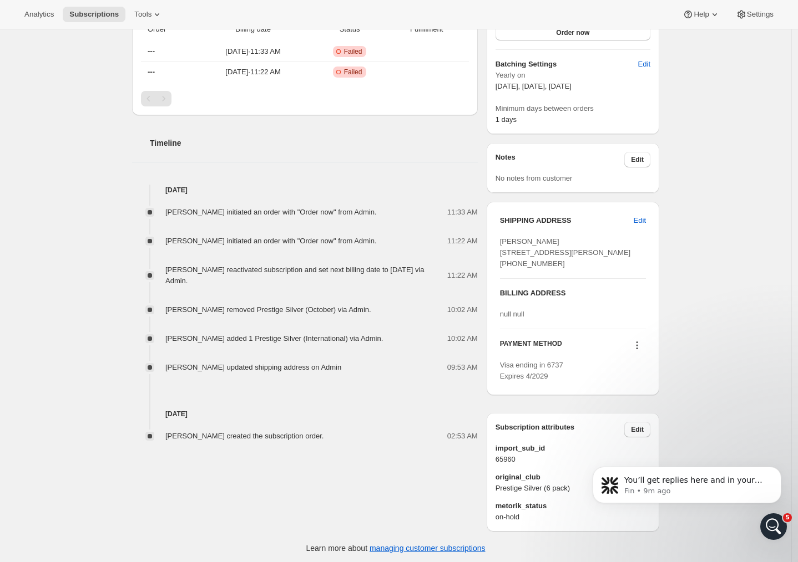
scroll to position [338, 0]
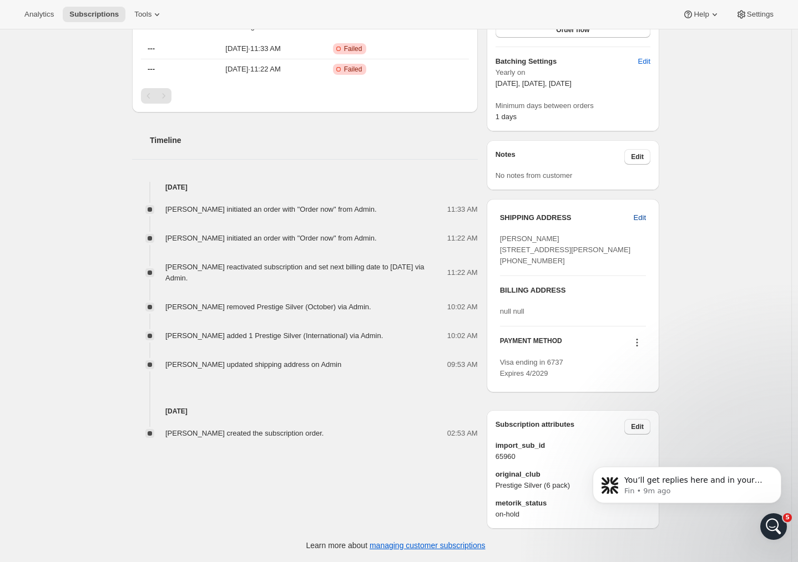
click at [642, 212] on span "Edit" at bounding box center [639, 217] width 12 height 11
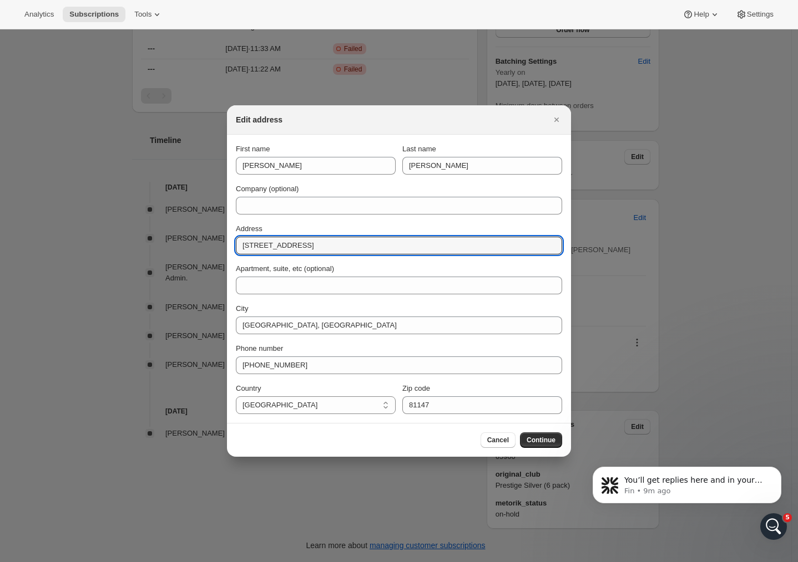
drag, startPoint x: 321, startPoint y: 242, endPoint x: 188, endPoint y: 247, distance: 132.7
paste input "253 Waimarama Road, Havelock North 4230,"
drag, startPoint x: 364, startPoint y: 246, endPoint x: 322, endPoint y: 246, distance: 42.2
click at [322, 246] on input "253 Waimarama Road, Havelock North 4230," at bounding box center [399, 246] width 326 height 18
type input "253 Waimarama Road"
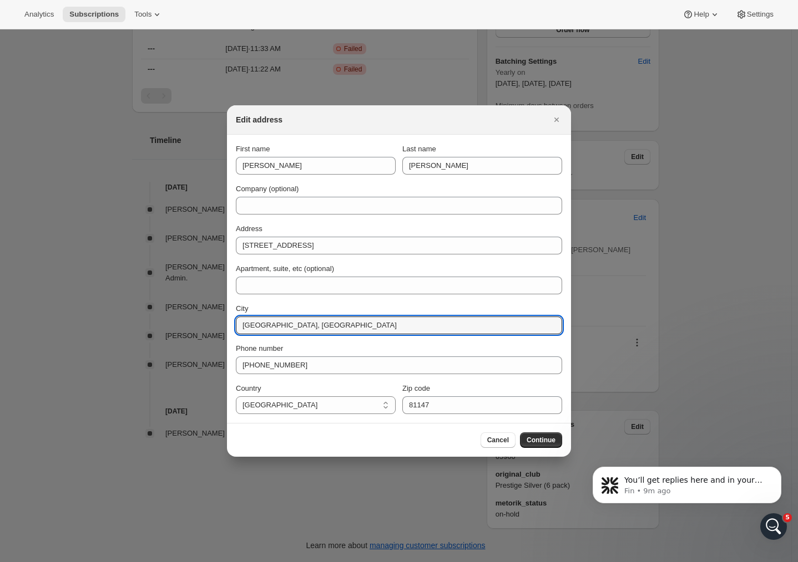
drag, startPoint x: 324, startPoint y: 322, endPoint x: 182, endPoint y: 311, distance: 141.9
paste input "Havelock North 4230,"
drag, startPoint x: 315, startPoint y: 329, endPoint x: 297, endPoint y: 328, distance: 17.8
click at [297, 328] on input "Havelock North 4230," at bounding box center [399, 326] width 326 height 18
type input "Havelock North"
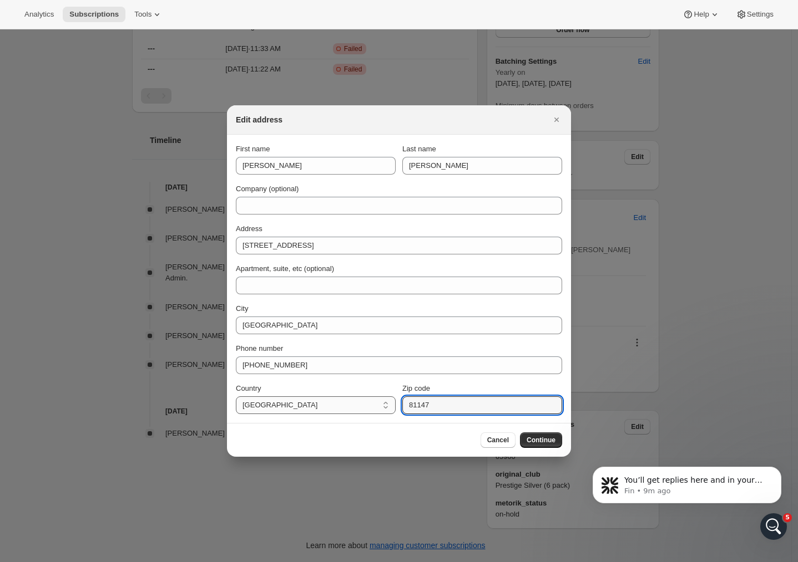
drag, startPoint x: 443, startPoint y: 407, endPoint x: 371, endPoint y: 402, distance: 72.3
paste input "4230,"
type input "4230"
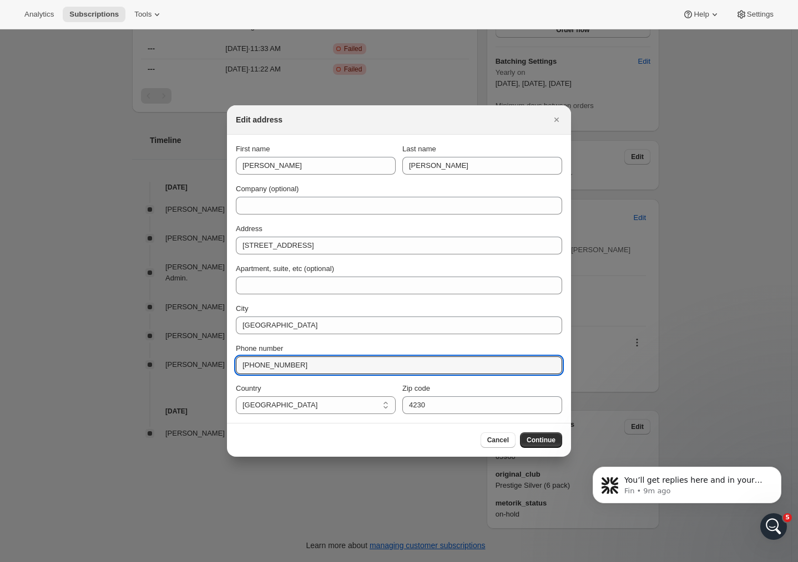
drag, startPoint x: 312, startPoint y: 366, endPoint x: 190, endPoint y: 357, distance: 122.4
click at [190, 562] on div "Edit address First name Matthew Last name Collins Company (optional) Address 25…" at bounding box center [399, 562] width 798 height 0
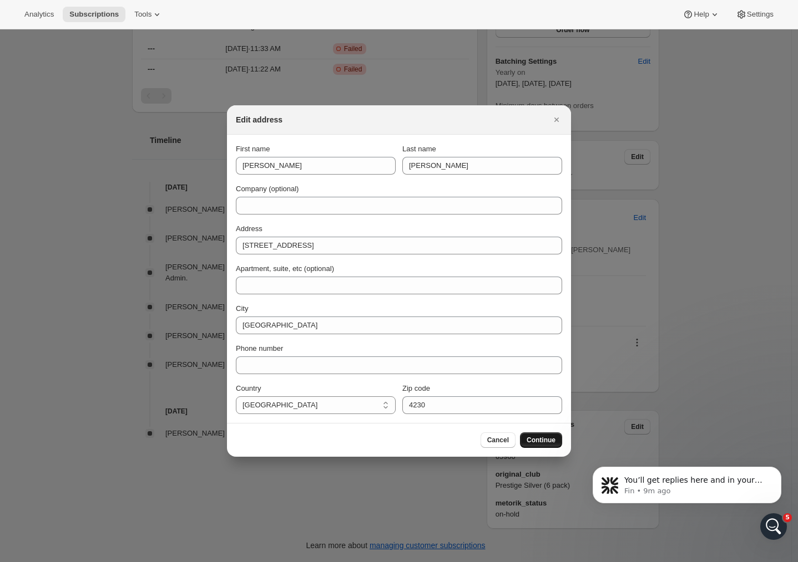
click at [546, 442] on span "Continue" at bounding box center [540, 440] width 29 height 9
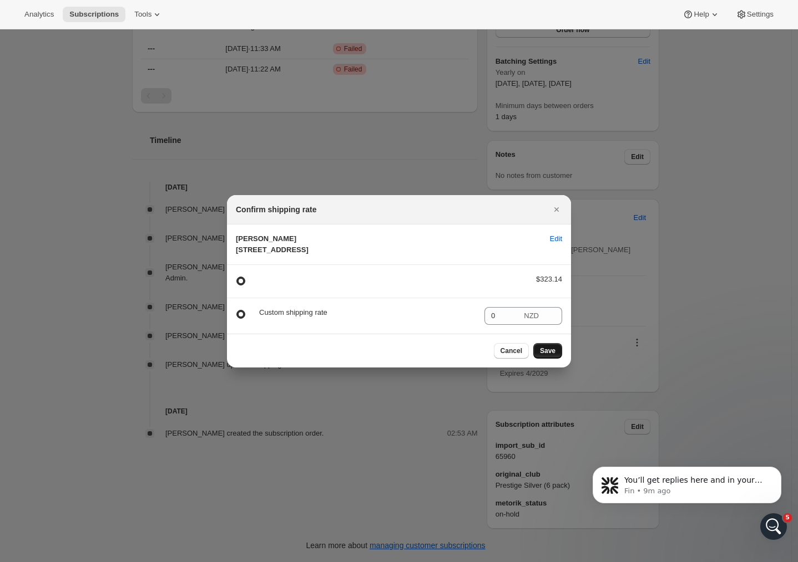
click at [552, 356] on span "Save" at bounding box center [548, 351] width 16 height 9
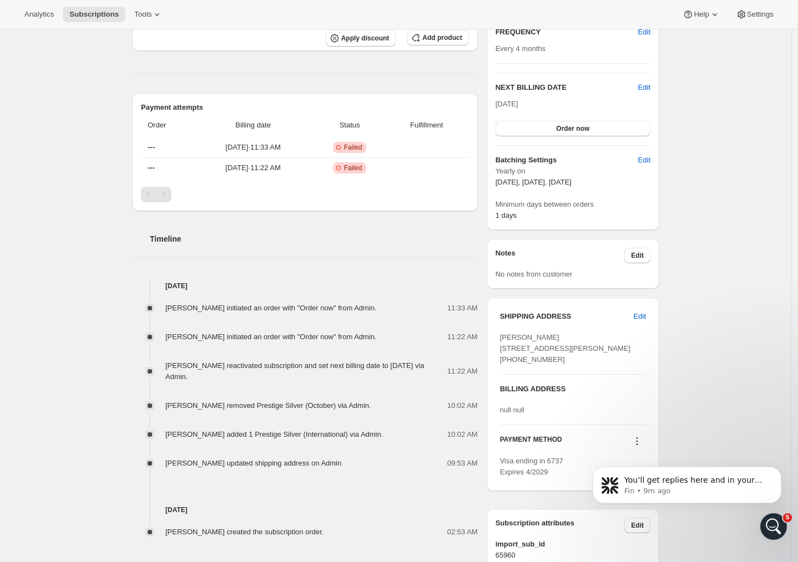
scroll to position [327, 0]
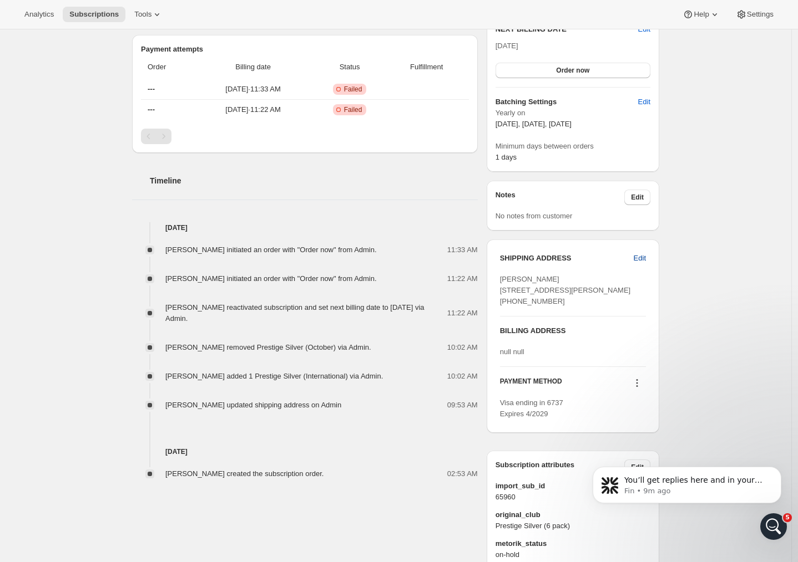
click at [642, 257] on span "Edit" at bounding box center [639, 258] width 12 height 11
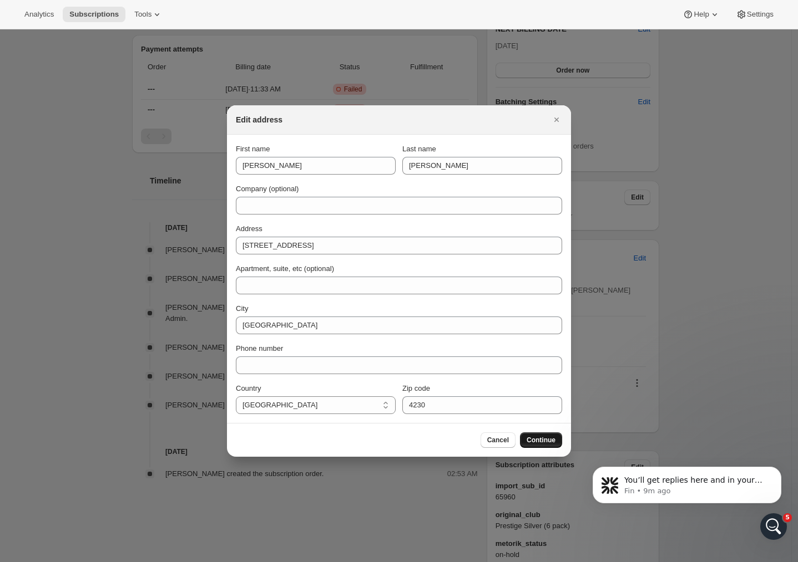
click at [537, 442] on span "Continue" at bounding box center [540, 440] width 29 height 9
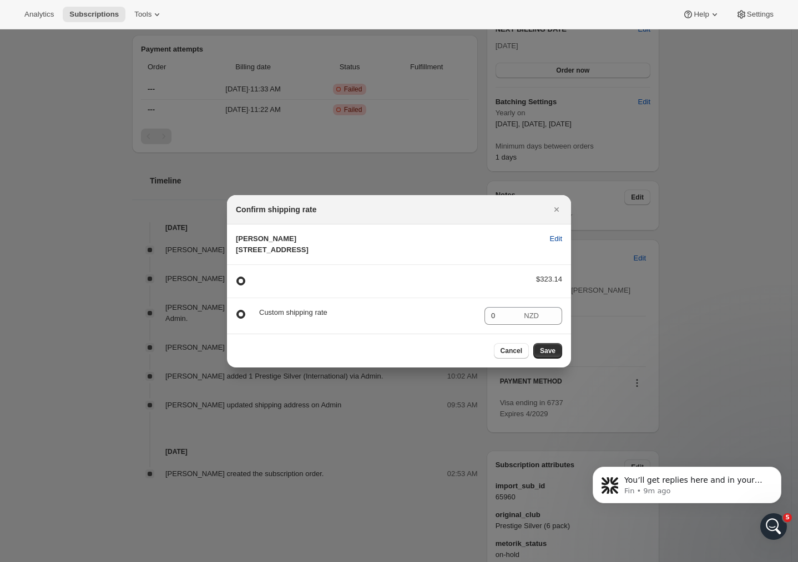
click at [552, 234] on span "Edit" at bounding box center [556, 239] width 12 height 11
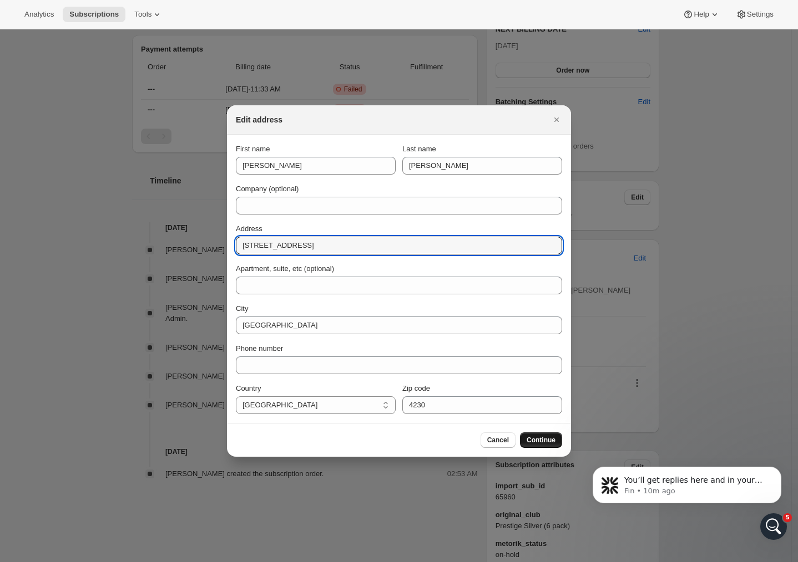
click at [541, 438] on span "Continue" at bounding box center [540, 440] width 29 height 9
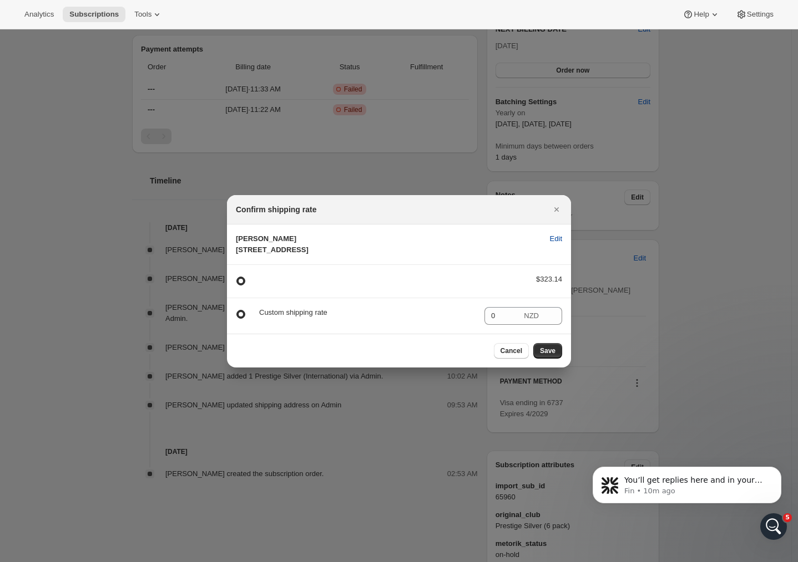
click at [557, 234] on span "Edit" at bounding box center [556, 239] width 12 height 11
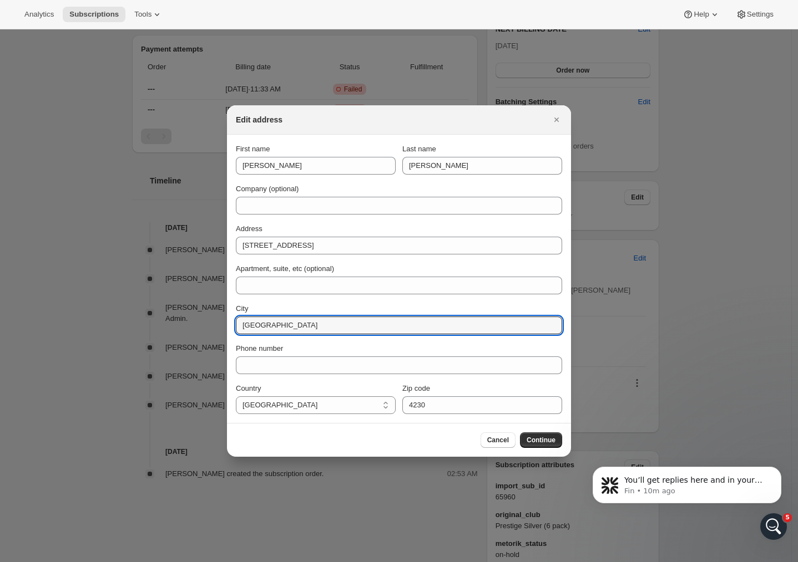
drag, startPoint x: 319, startPoint y: 323, endPoint x: 215, endPoint y: 328, distance: 103.8
paste input "Havelock North"
type input "Havelock North"
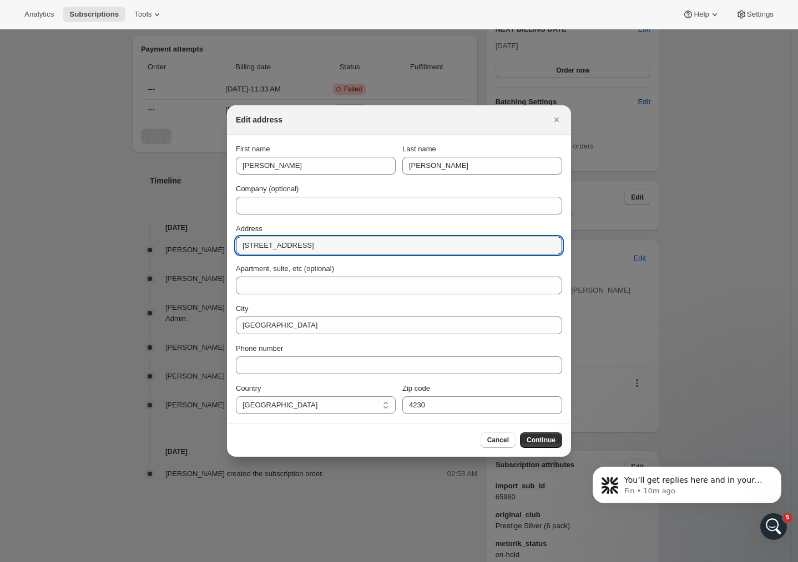
drag, startPoint x: 300, startPoint y: 247, endPoint x: 177, endPoint y: 245, distance: 122.0
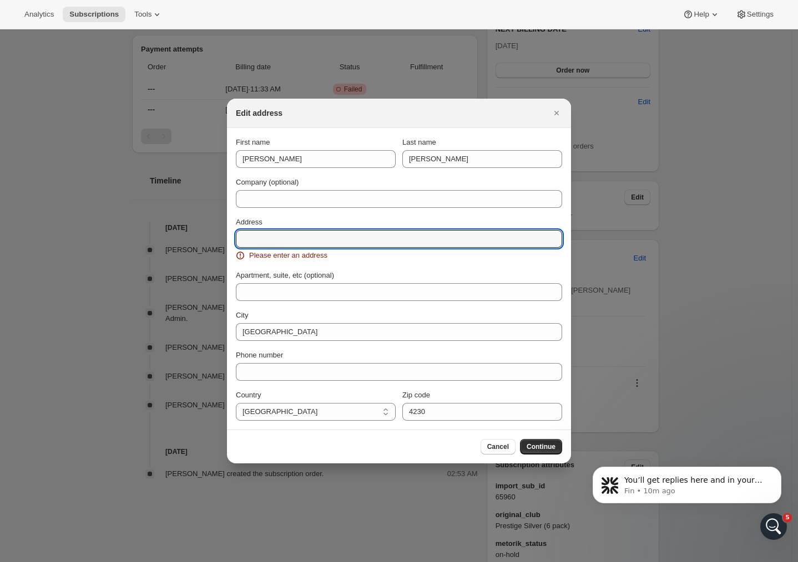
paste input "253 Waimarama Road"
type input "253 Waimarama Road"
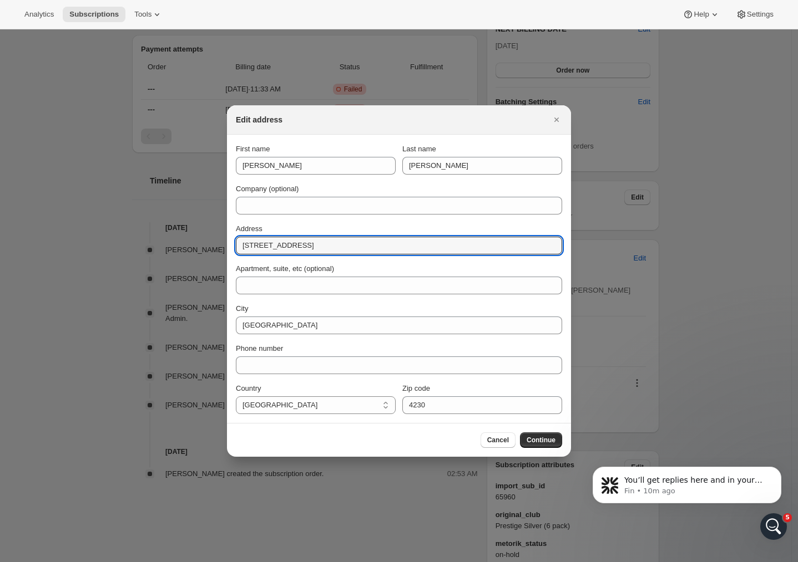
click at [325, 264] on label "Apartment, suite, etc (optional)" at bounding box center [285, 268] width 98 height 11
click at [325, 277] on input "Apartment, suite, etc (optional)" at bounding box center [399, 286] width 326 height 18
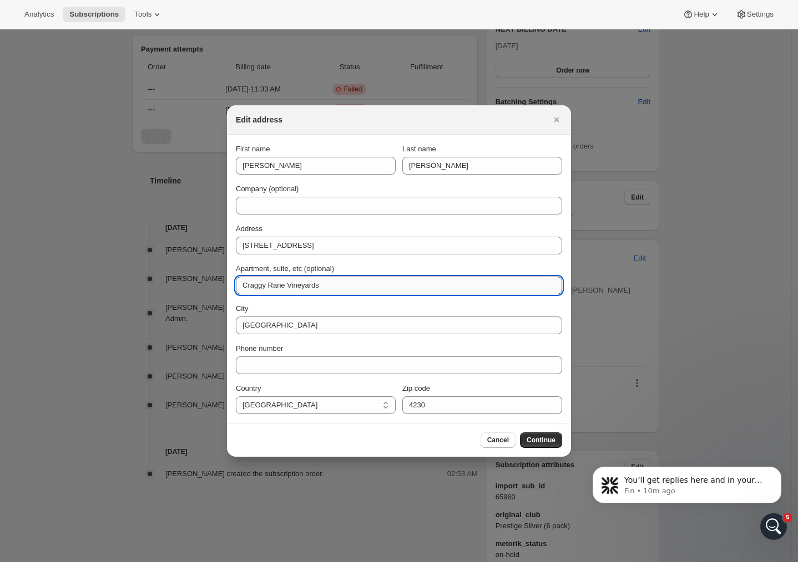
click at [283, 286] on input "Craggy Rane Vineyards" at bounding box center [399, 286] width 326 height 18
click at [329, 283] on input "Craggy Range Vineyards" at bounding box center [399, 286] width 326 height 18
type input "Craggy Range Vineyards"
click at [534, 439] on span "Continue" at bounding box center [540, 440] width 29 height 9
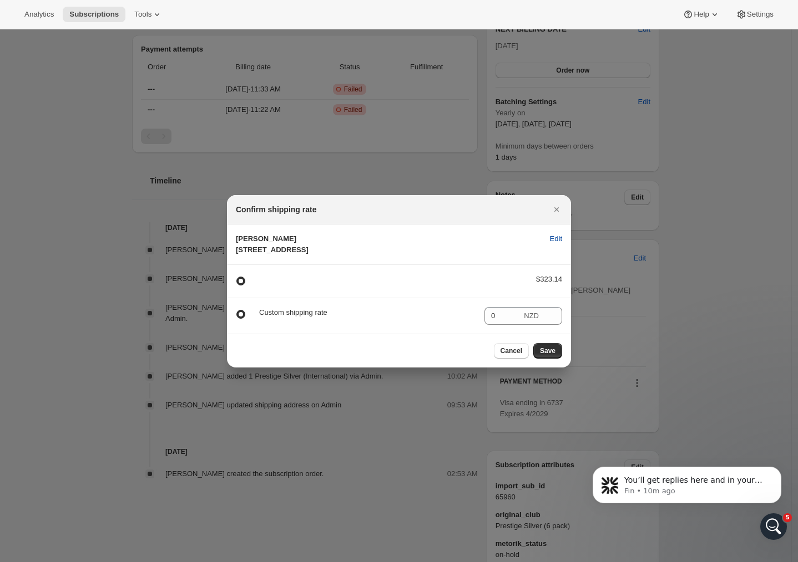
click at [556, 234] on span "Edit" at bounding box center [556, 239] width 12 height 11
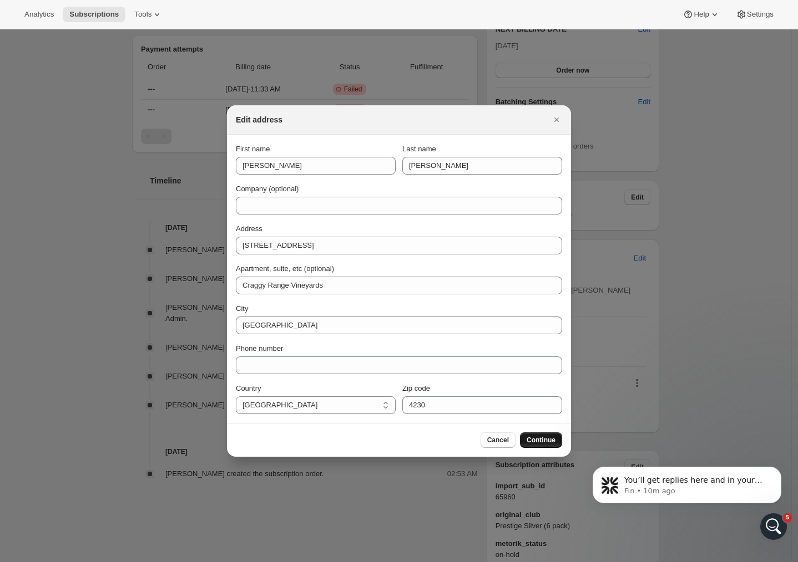
click at [550, 438] on span "Continue" at bounding box center [540, 440] width 29 height 9
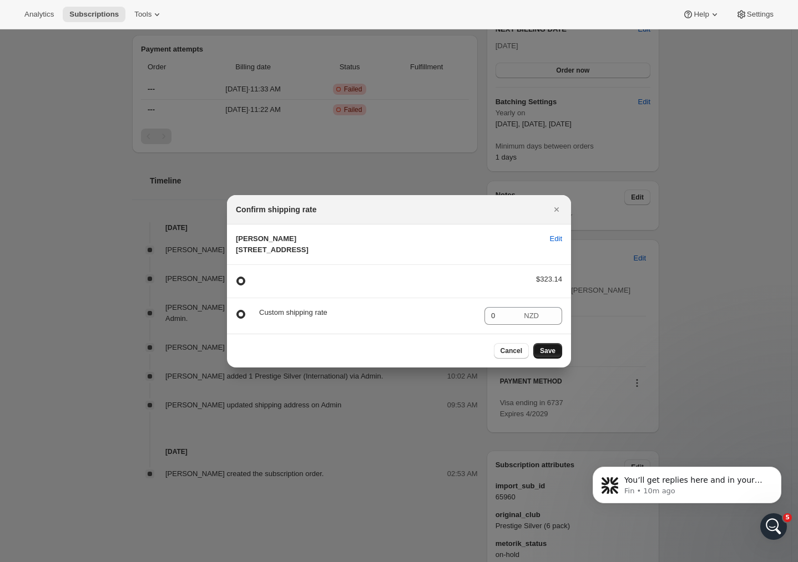
click at [547, 356] on span "Save" at bounding box center [548, 351] width 16 height 9
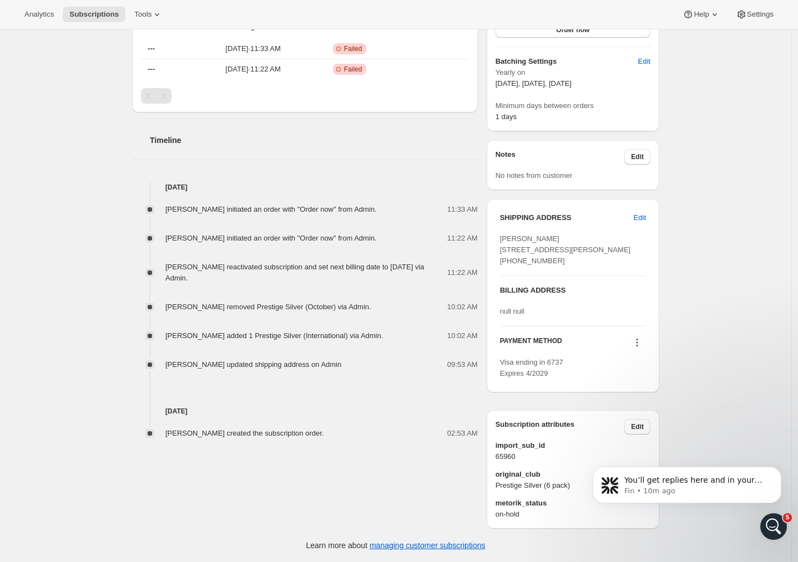
scroll to position [449, 0]
click at [553, 244] on span "[PERSON_NAME] [STREET_ADDRESS][PERSON_NAME] [PHONE_NUMBER]" at bounding box center [565, 250] width 131 height 31
click at [698, 328] on div "Subscription #14030340198. This page is ready Subscription #14030340198 Success…" at bounding box center [395, 81] width 791 height 963
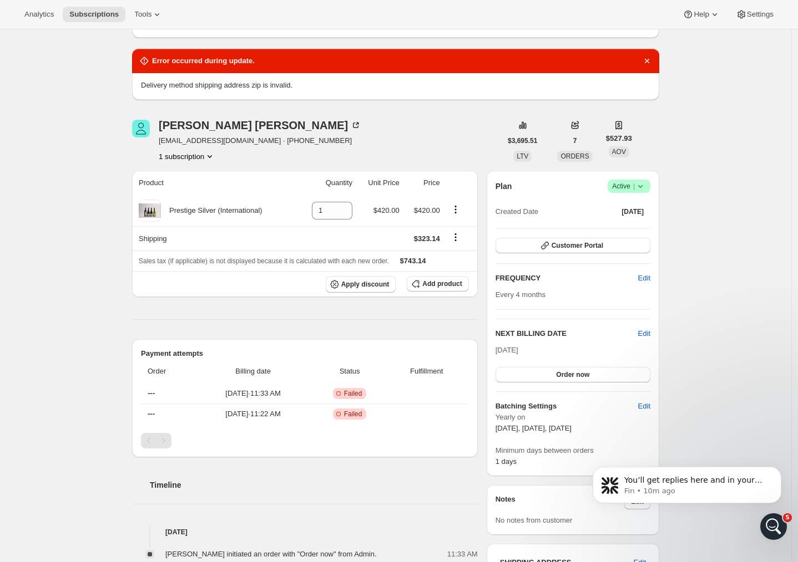
scroll to position [147, 0]
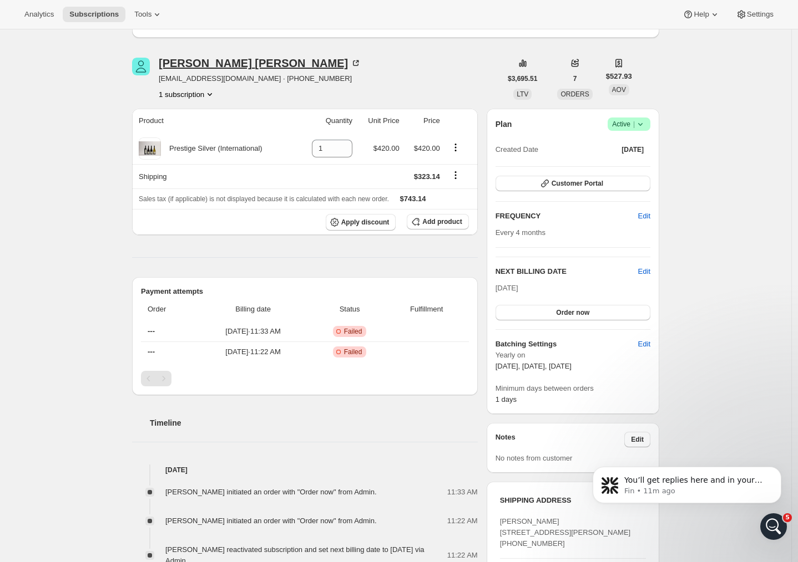
click at [200, 66] on div "Matthew Collins" at bounding box center [260, 63] width 202 height 11
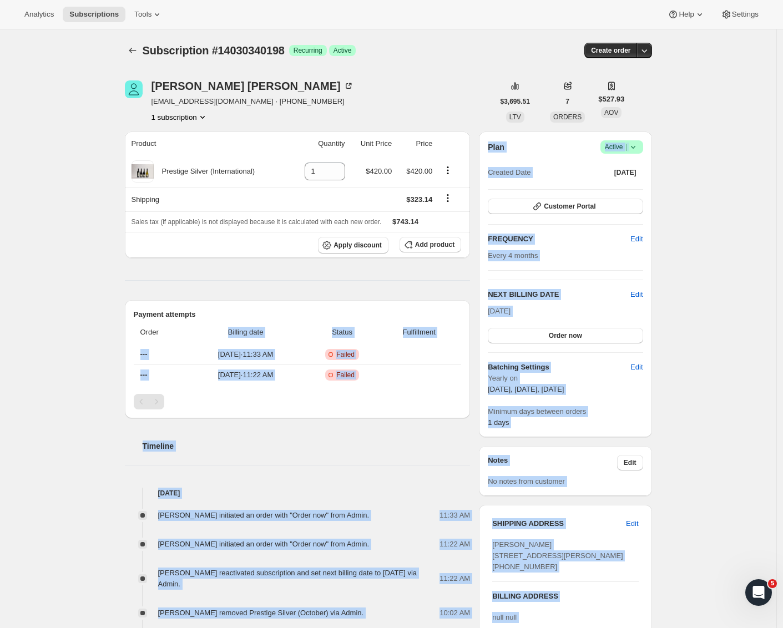
drag, startPoint x: 351, startPoint y: 336, endPoint x: 298, endPoint y: 321, distance: 54.8
click at [359, 339] on th "Status" at bounding box center [342, 332] width 76 height 24
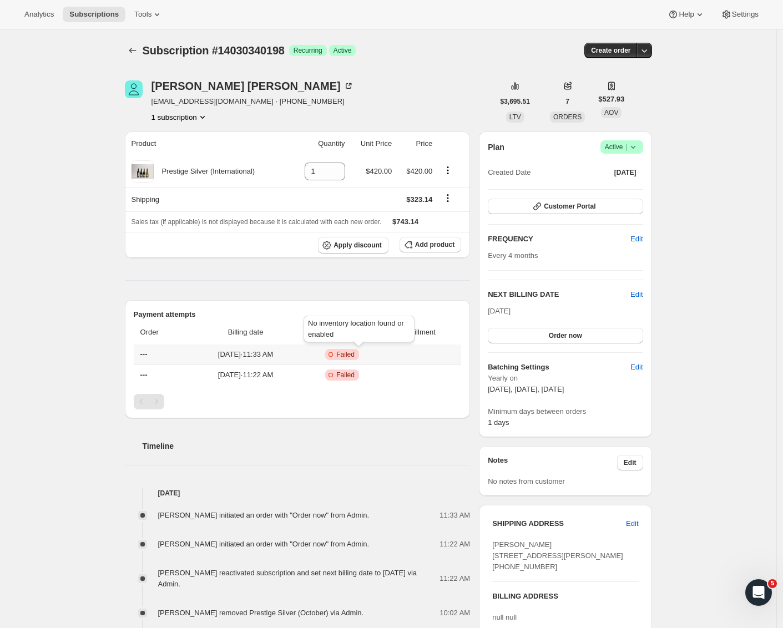
click at [354, 353] on span "Failed" at bounding box center [345, 354] width 18 height 9
drag, startPoint x: 348, startPoint y: 336, endPoint x: 316, endPoint y: 323, distance: 34.6
drag, startPoint x: 391, startPoint y: 345, endPoint x: 366, endPoint y: 349, distance: 25.4
click at [380, 346] on td "Critical Incomplete Failed" at bounding box center [342, 354] width 76 height 20
click at [354, 350] on span "Failed" at bounding box center [345, 354] width 18 height 9
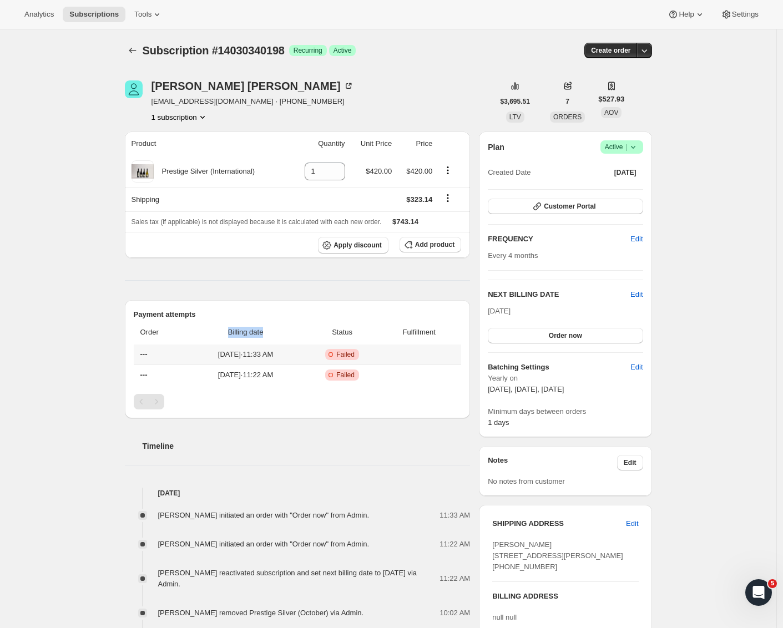
drag, startPoint x: 308, startPoint y: 323, endPoint x: 323, endPoint y: 329, distance: 15.7
drag, startPoint x: 377, startPoint y: 352, endPoint x: 368, endPoint y: 352, distance: 8.3
click at [376, 352] on span "Critical Incomplete Failed" at bounding box center [341, 354] width 69 height 11
click at [354, 352] on span "Failed" at bounding box center [345, 354] width 18 height 9
click at [763, 582] on div "Open Intercom Messenger" at bounding box center [756, 590] width 37 height 37
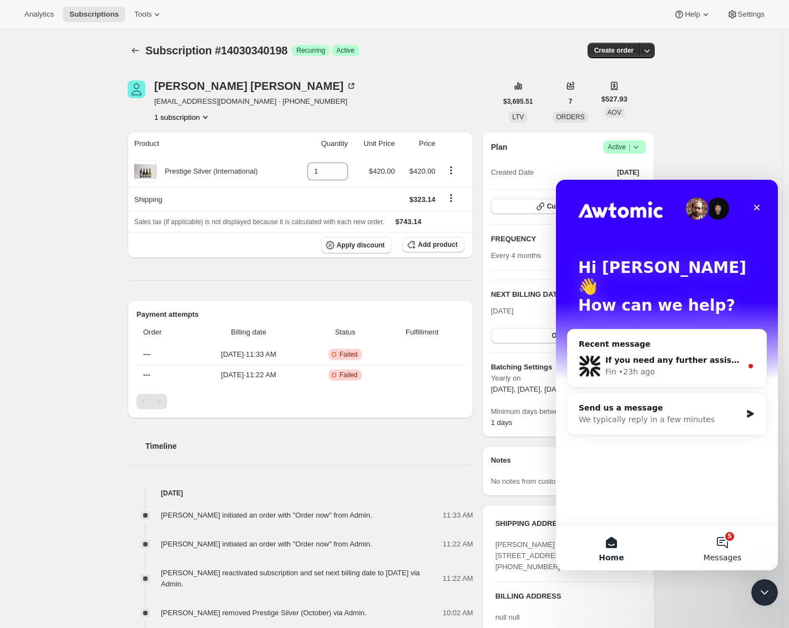
click at [726, 539] on button "5 Messages" at bounding box center [722, 548] width 111 height 44
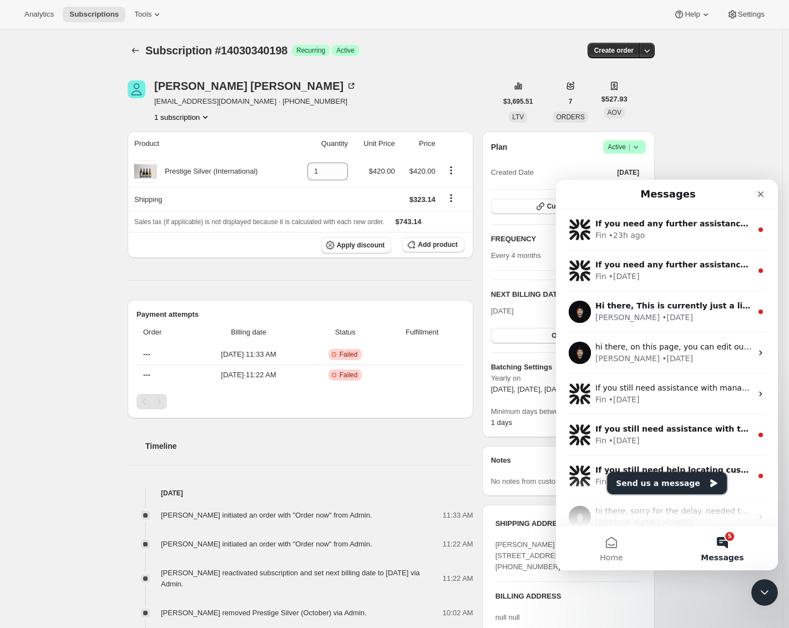
click at [669, 478] on button "Send us a message" at bounding box center [667, 483] width 120 height 22
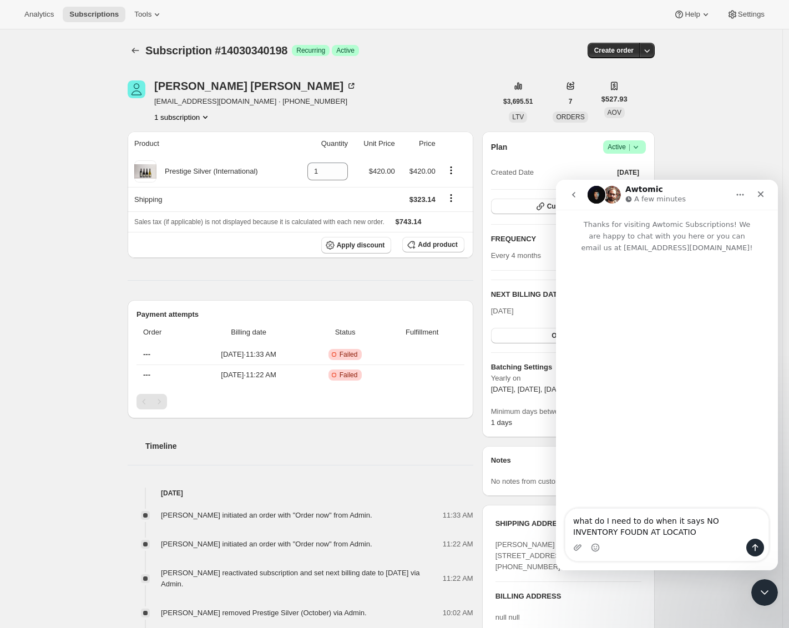
type textarea "what do I need to do when it says NO INVENTORY FOUDN AT LOCATION"
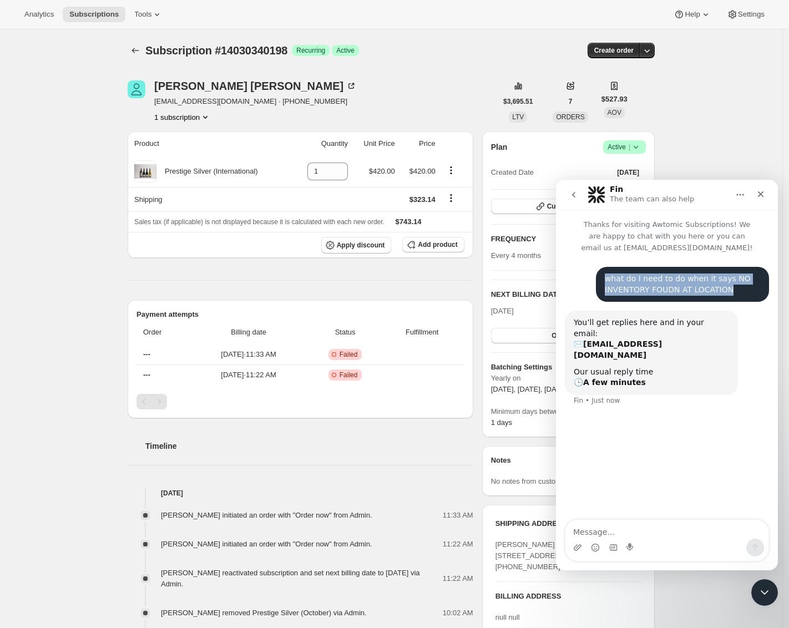
drag, startPoint x: 723, startPoint y: 291, endPoint x: 580, endPoint y: 278, distance: 143.7
click at [580, 278] on div "what do I need to do when it says NO INVENTORY FOUDN AT LOCATION [PERSON_NAME] …" at bounding box center [667, 289] width 204 height 44
copy div "what do I need to do when it says NO INVENTORY FOUDN AT LOCATION"
click at [610, 189] on h1 "Fin" at bounding box center [616, 189] width 13 height 8
click at [616, 190] on h1 "Fin" at bounding box center [616, 189] width 13 height 8
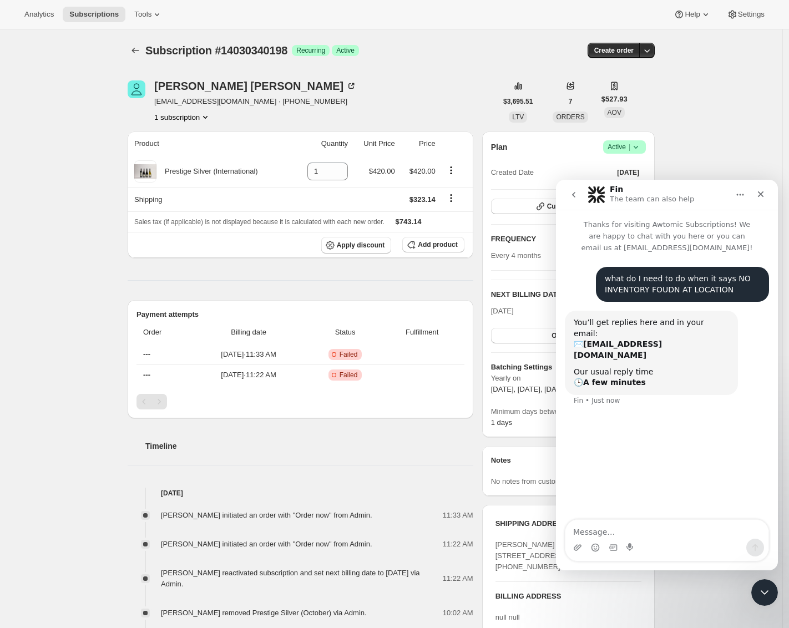
click at [598, 194] on img "Intercom messenger" at bounding box center [596, 195] width 18 height 18
click at [575, 194] on icon "go back" at bounding box center [573, 194] width 9 height 9
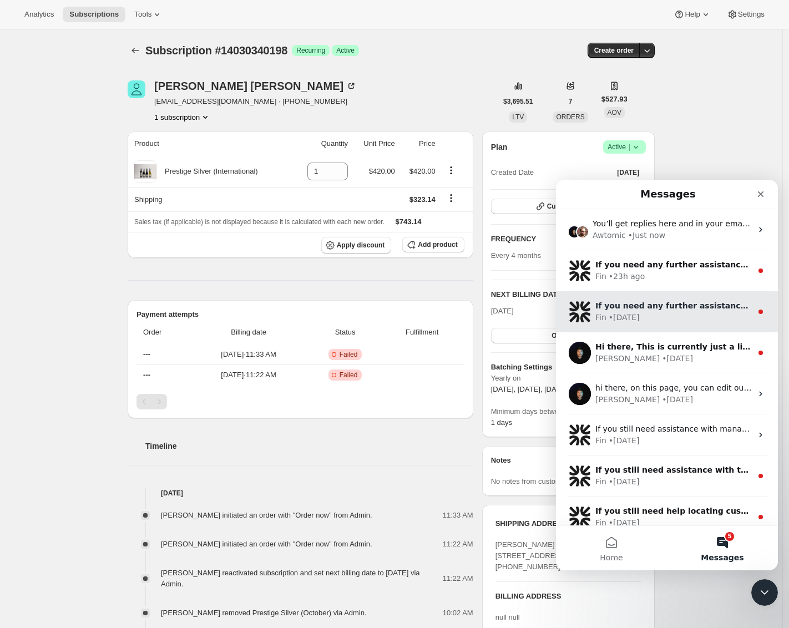
click at [641, 297] on div "If you need any further assistance with filtering or searching customers withou…" at bounding box center [667, 311] width 222 height 41
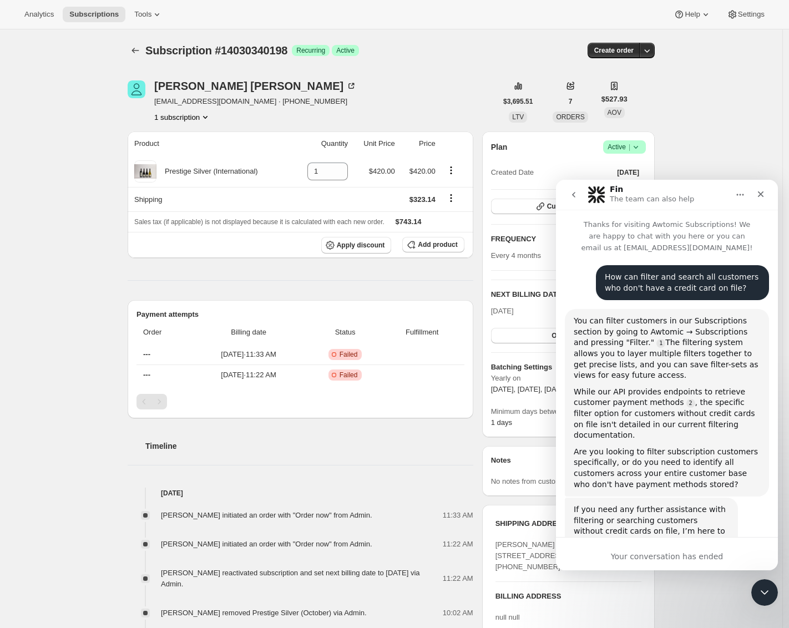
click at [642, 551] on div "Your conversation has ended" at bounding box center [667, 557] width 222 height 12
click at [574, 193] on icon "go back" at bounding box center [573, 195] width 3 height 6
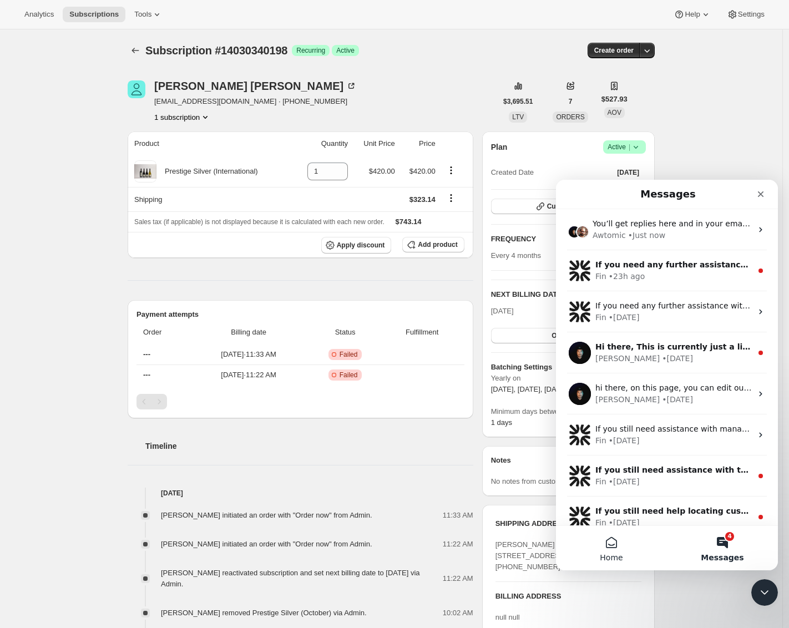
click at [600, 555] on span "Home" at bounding box center [611, 558] width 23 height 8
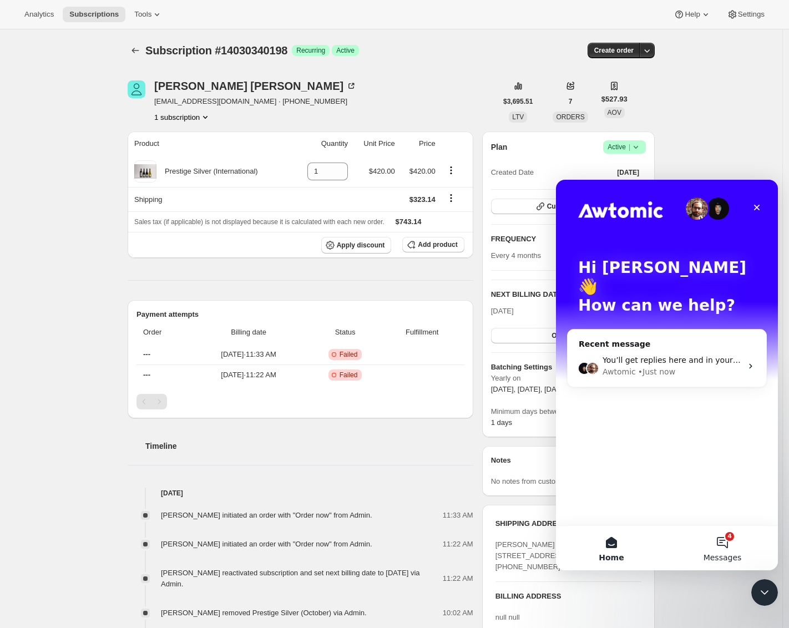
click at [727, 545] on button "4 Messages" at bounding box center [722, 548] width 111 height 44
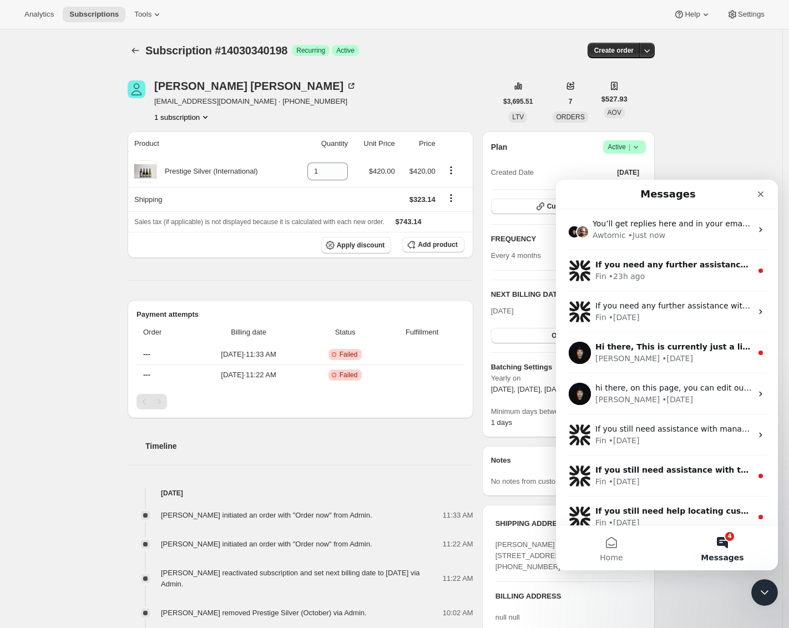
click at [722, 556] on span "Messages" at bounding box center [722, 558] width 43 height 8
click at [722, 554] on span "Messages" at bounding box center [722, 558] width 43 height 8
click at [718, 543] on button "4 Messages" at bounding box center [722, 548] width 111 height 44
click at [727, 539] on button "4 Messages" at bounding box center [722, 548] width 111 height 44
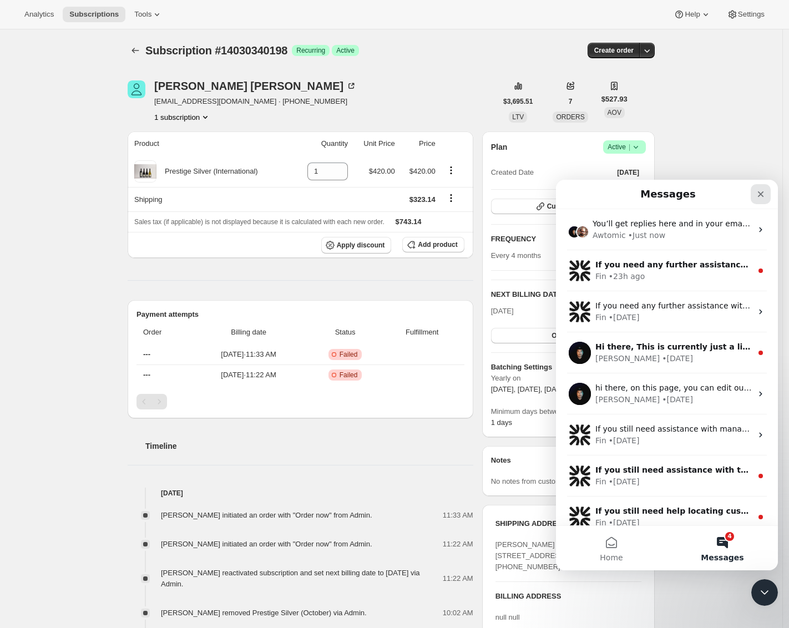
click at [758, 199] on div "Close" at bounding box center [760, 194] width 20 height 20
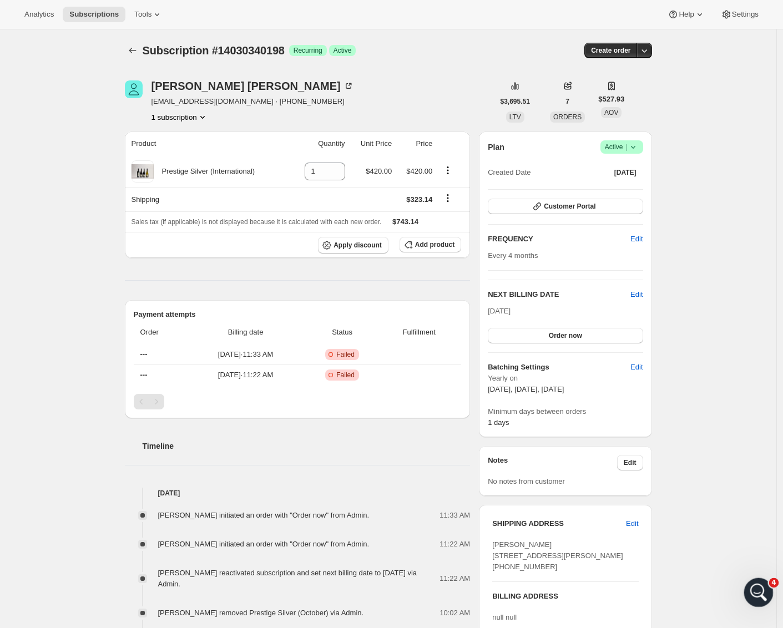
click at [760, 597] on icon "Open Intercom Messenger" at bounding box center [757, 591] width 18 height 18
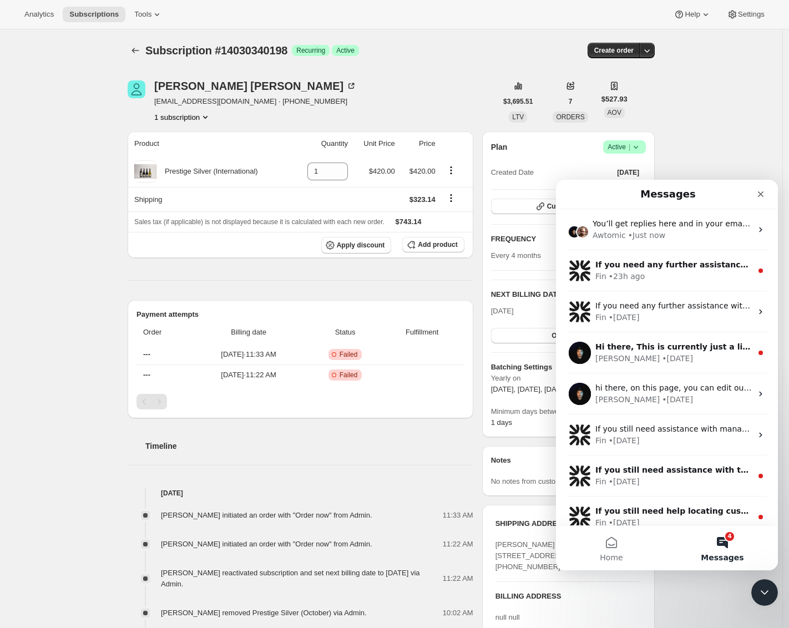
click at [721, 544] on button "4 Messages" at bounding box center [722, 548] width 111 height 44
click at [607, 546] on button "Home" at bounding box center [611, 548] width 111 height 44
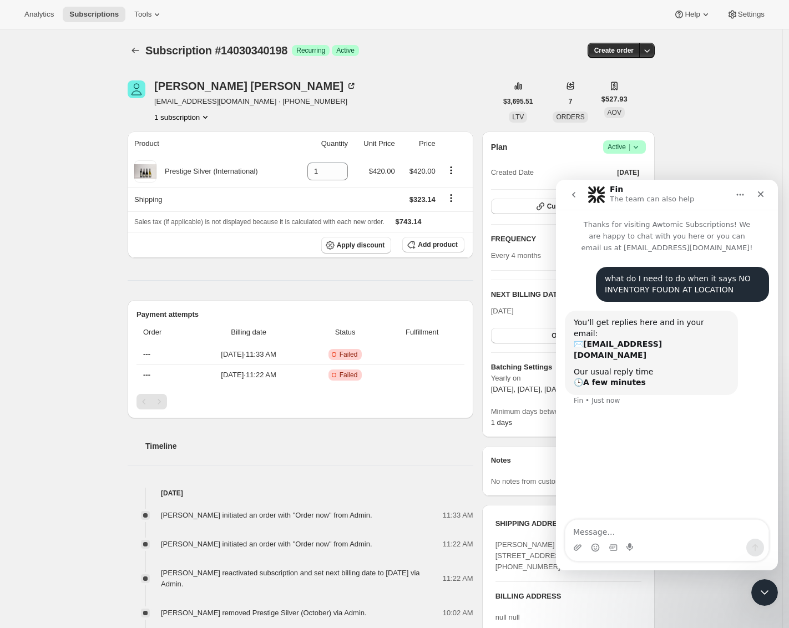
click at [630, 527] on textarea "Message…" at bounding box center [666, 529] width 203 height 19
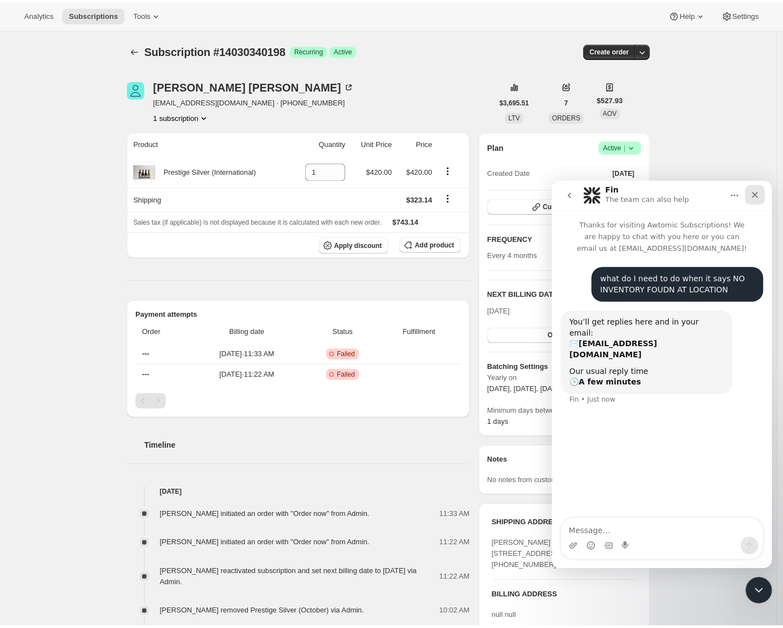
click at [752, 196] on icon "Close" at bounding box center [756, 194] width 9 height 9
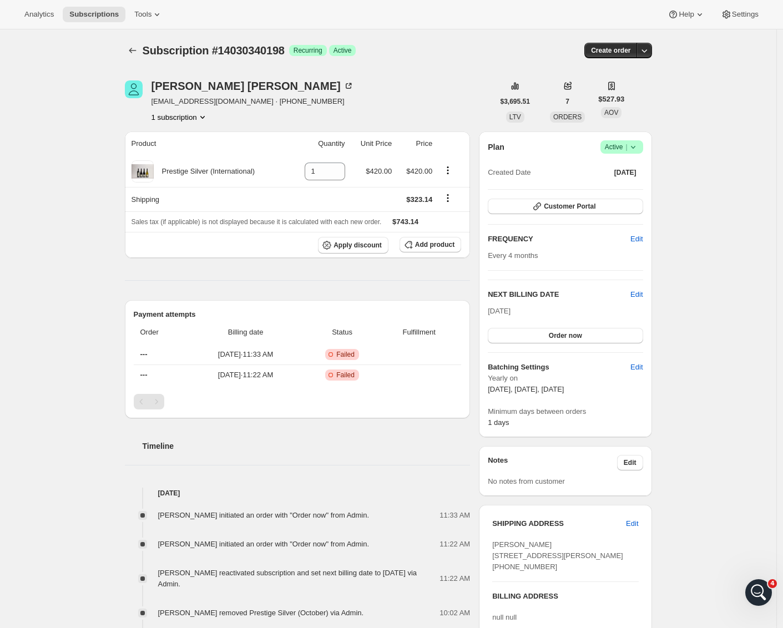
click at [56, 336] on div "Subscription #14030340198. This page is ready Subscription #14030340198 Success…" at bounding box center [388, 448] width 776 height 839
click at [104, 241] on div "Subscription #14030340198. This page is ready Subscription #14030340198 Success…" at bounding box center [388, 448] width 776 height 839
click at [97, 305] on div "Subscription #14030340198. This page is ready Subscription #14030340198 Success…" at bounding box center [388, 448] width 776 height 839
click at [141, 227] on span "Sales tax (if applicable) is not displayed because it is calculated with each n…" at bounding box center [256, 221] width 250 height 11
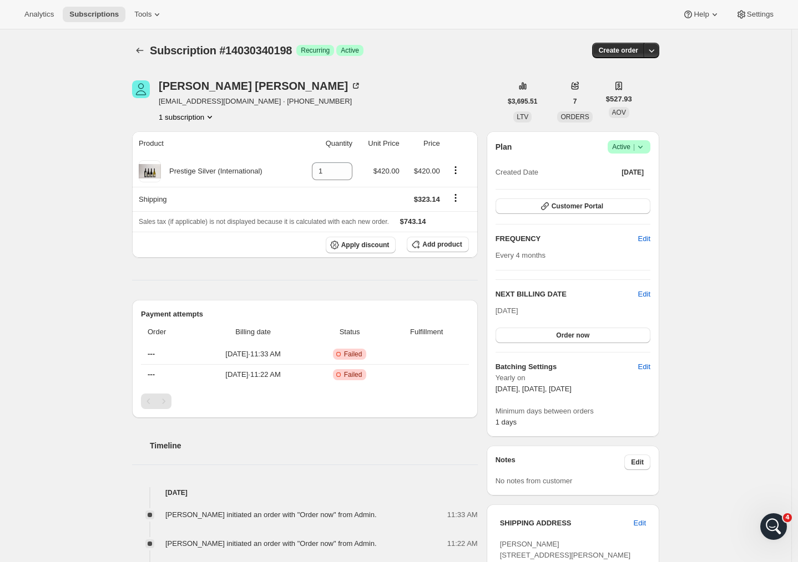
drag, startPoint x: 28, startPoint y: 241, endPoint x: 32, endPoint y: 256, distance: 15.1
click at [28, 241] on div "Subscription #14030340198. This page is ready Subscription #14030340198 Success…" at bounding box center [395, 448] width 791 height 839
